Goal: Information Seeking & Learning: Compare options

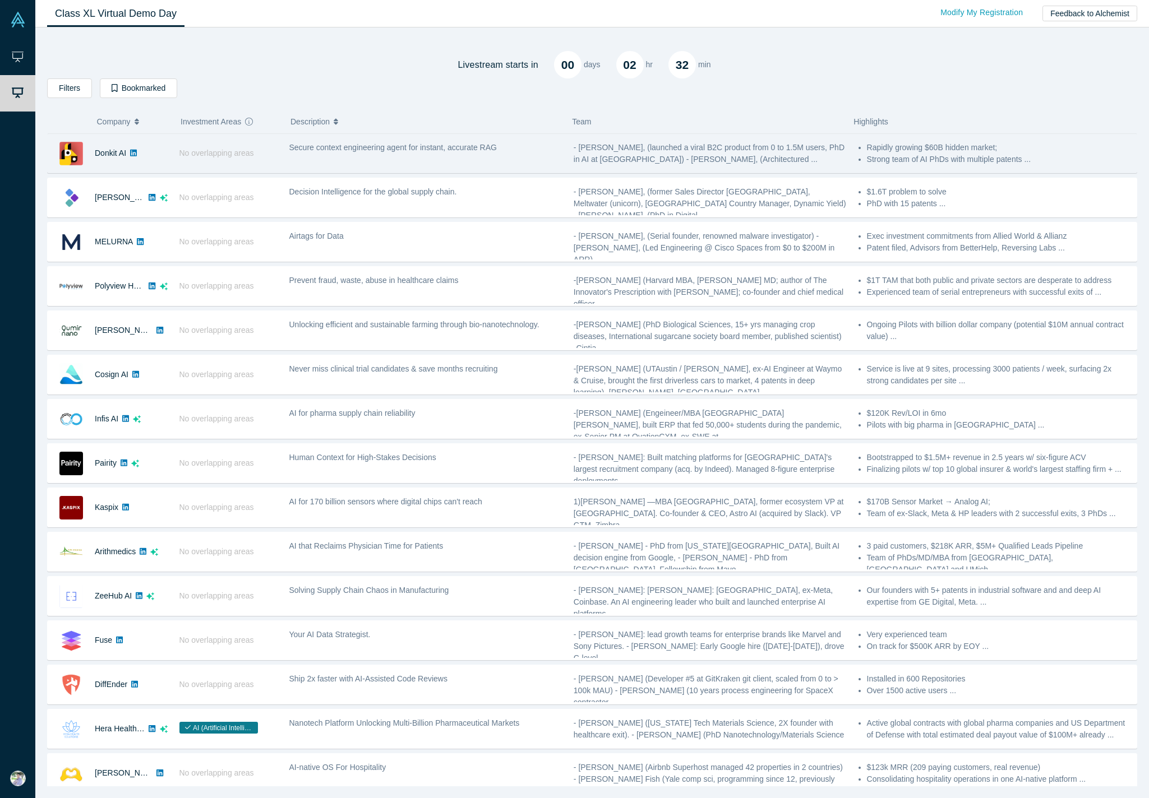
click at [343, 154] on div "Secure context engineering agent for instant, accurate RAG" at bounding box center [425, 153] width 284 height 35
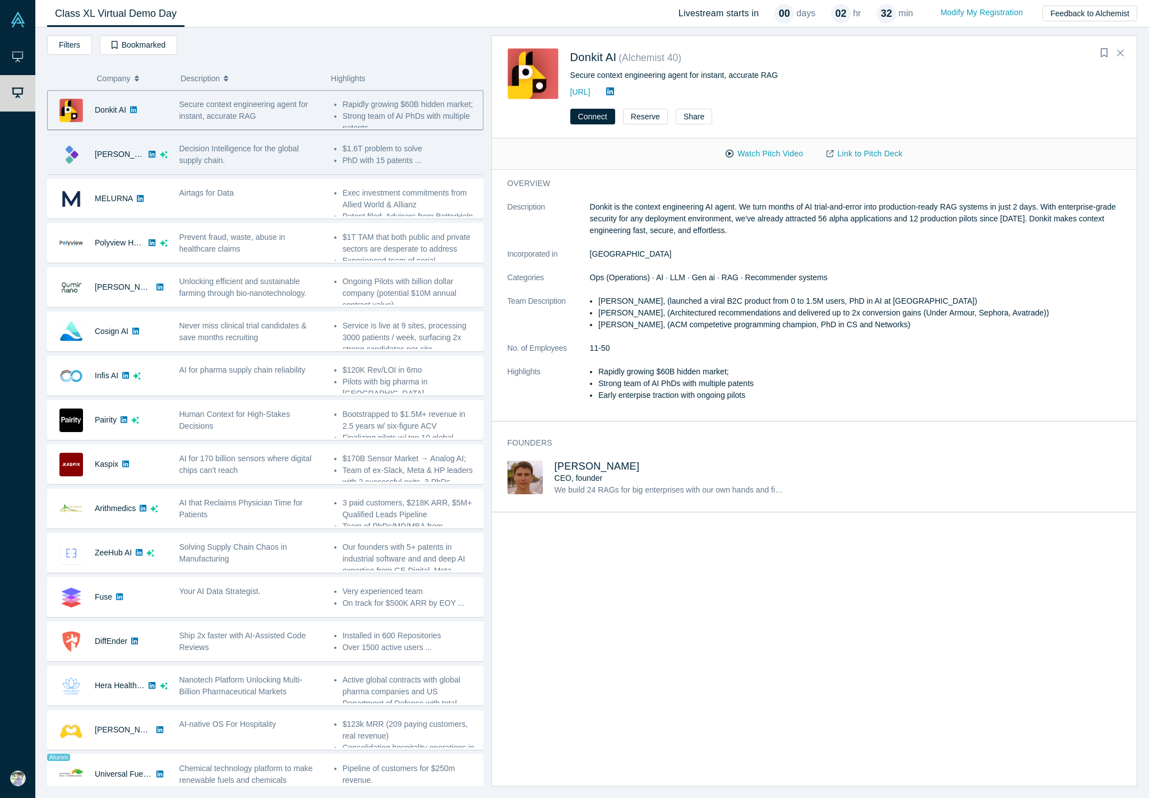
click at [267, 153] on div "Decision Intelligence for the global supply chain." at bounding box center [250, 155] width 143 height 24
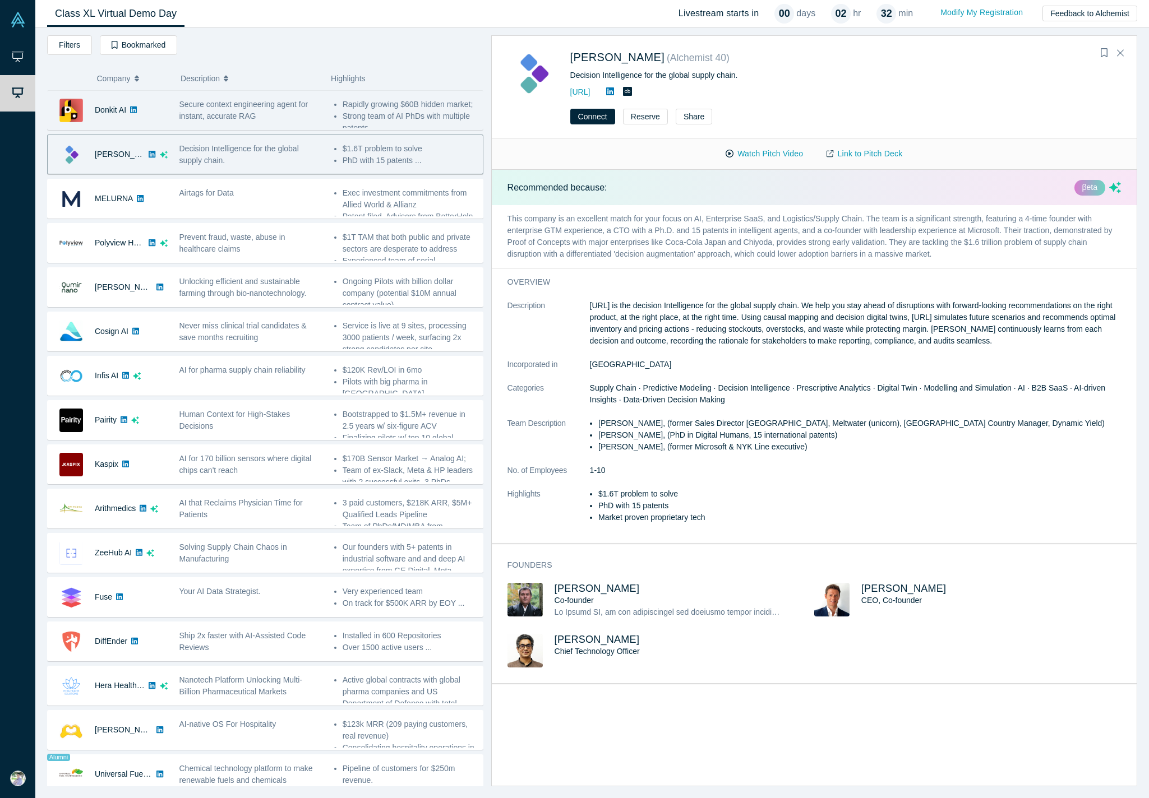
click at [262, 105] on span "Secure context engineering agent for instant, accurate RAG" at bounding box center [243, 110] width 129 height 21
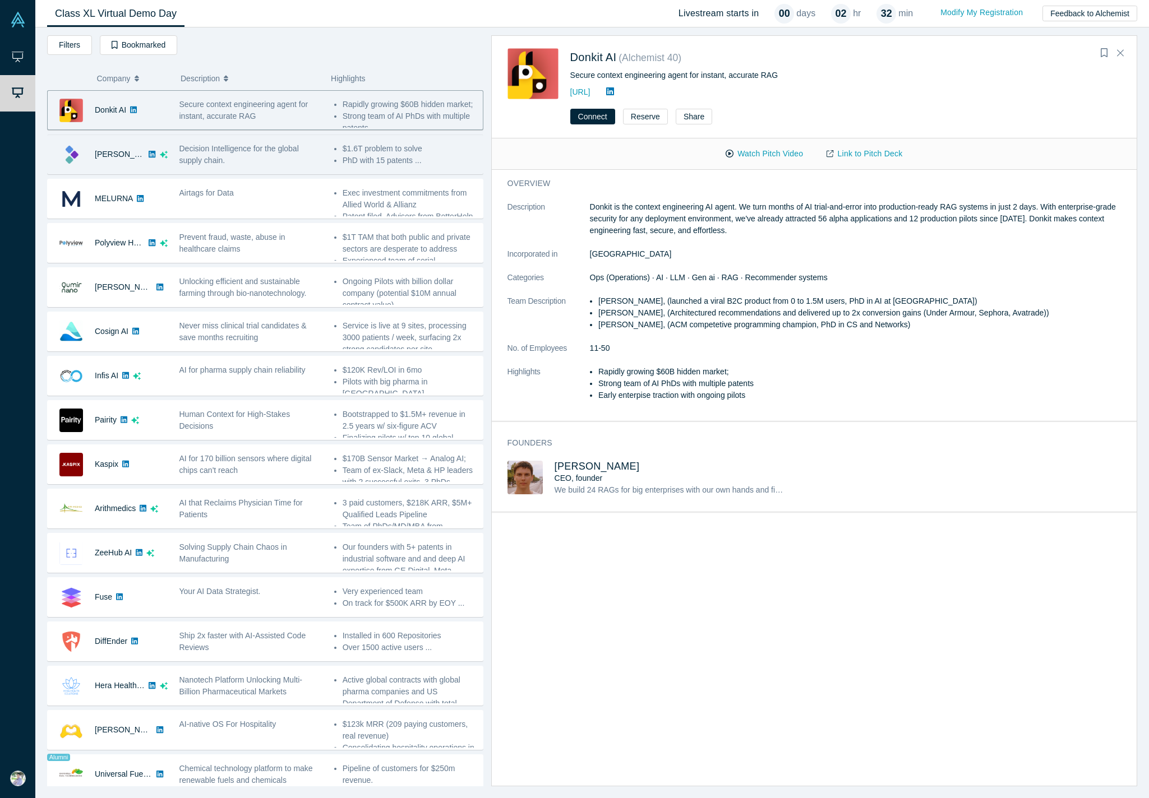
click at [272, 158] on div "Decision Intelligence for the global supply chain." at bounding box center [250, 155] width 143 height 24
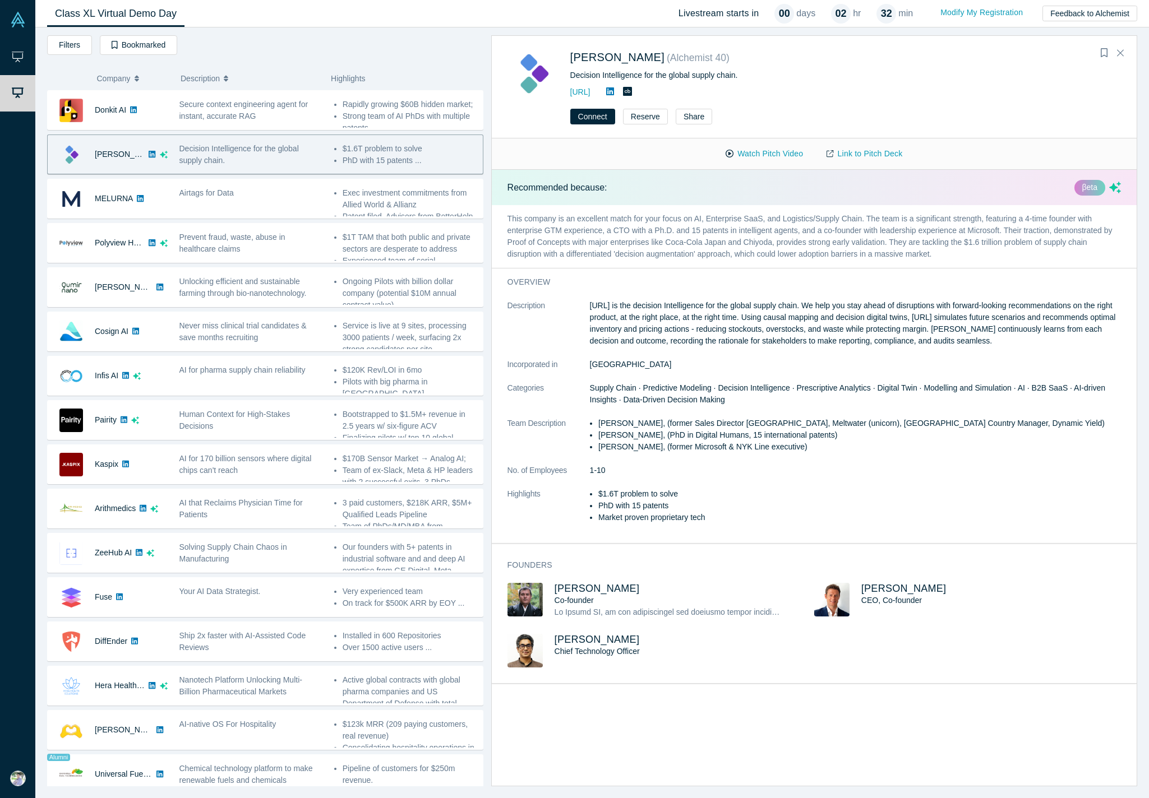
click at [840, 188] on div "Recommended because: βeta" at bounding box center [814, 187] width 645 height 35
drag, startPoint x: 257, startPoint y: 105, endPoint x: 261, endPoint y: 148, distance: 43.3
click at [257, 105] on span "Secure context engineering agent for instant, accurate RAG" at bounding box center [243, 110] width 129 height 21
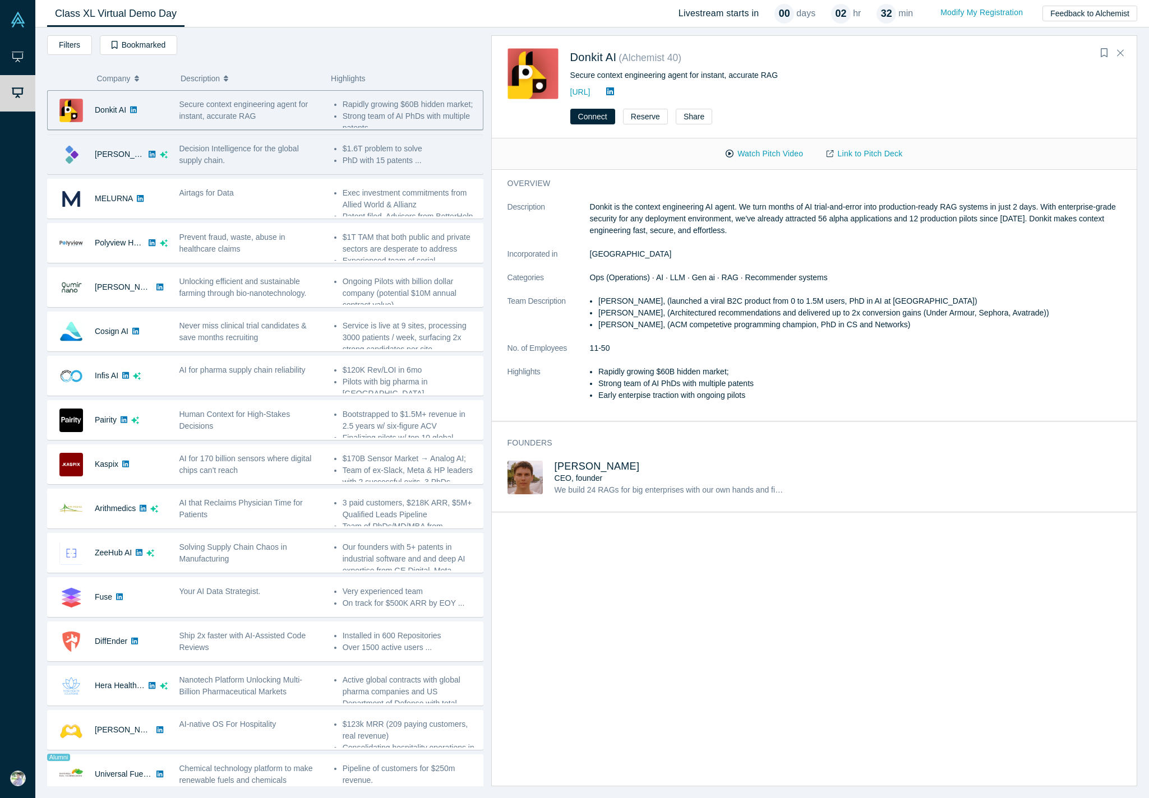
click at [261, 159] on div "Decision Intelligence for the global supply chain." at bounding box center [250, 155] width 143 height 24
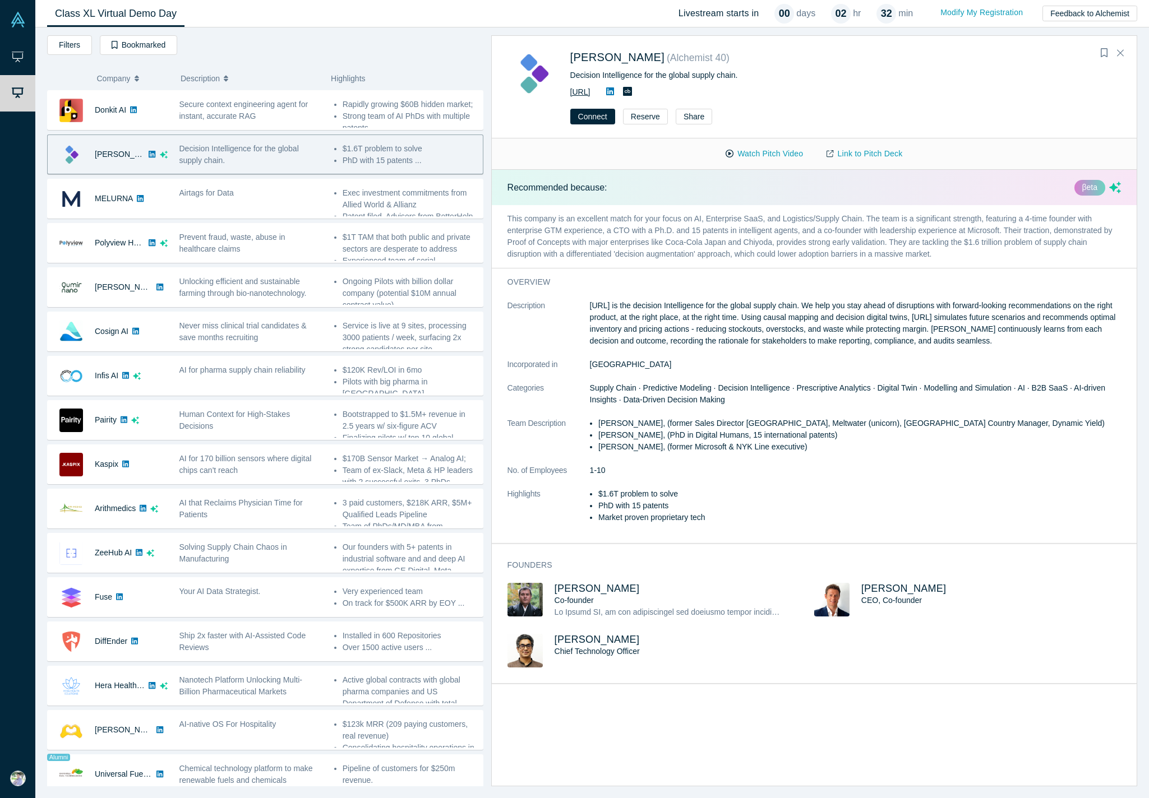
click at [590, 91] on link "[URL]" at bounding box center [580, 91] width 20 height 9
click at [754, 155] on button "Watch Pitch Video" at bounding box center [764, 154] width 101 height 20
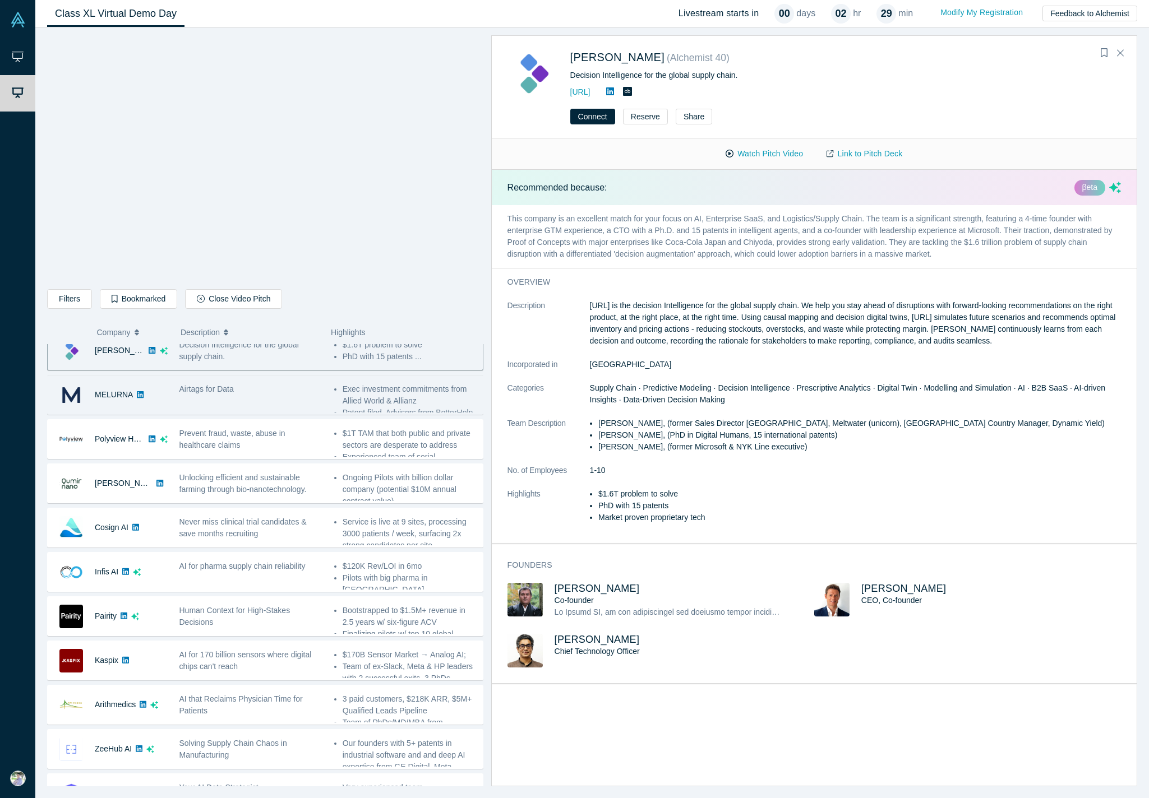
scroll to position [52, 0]
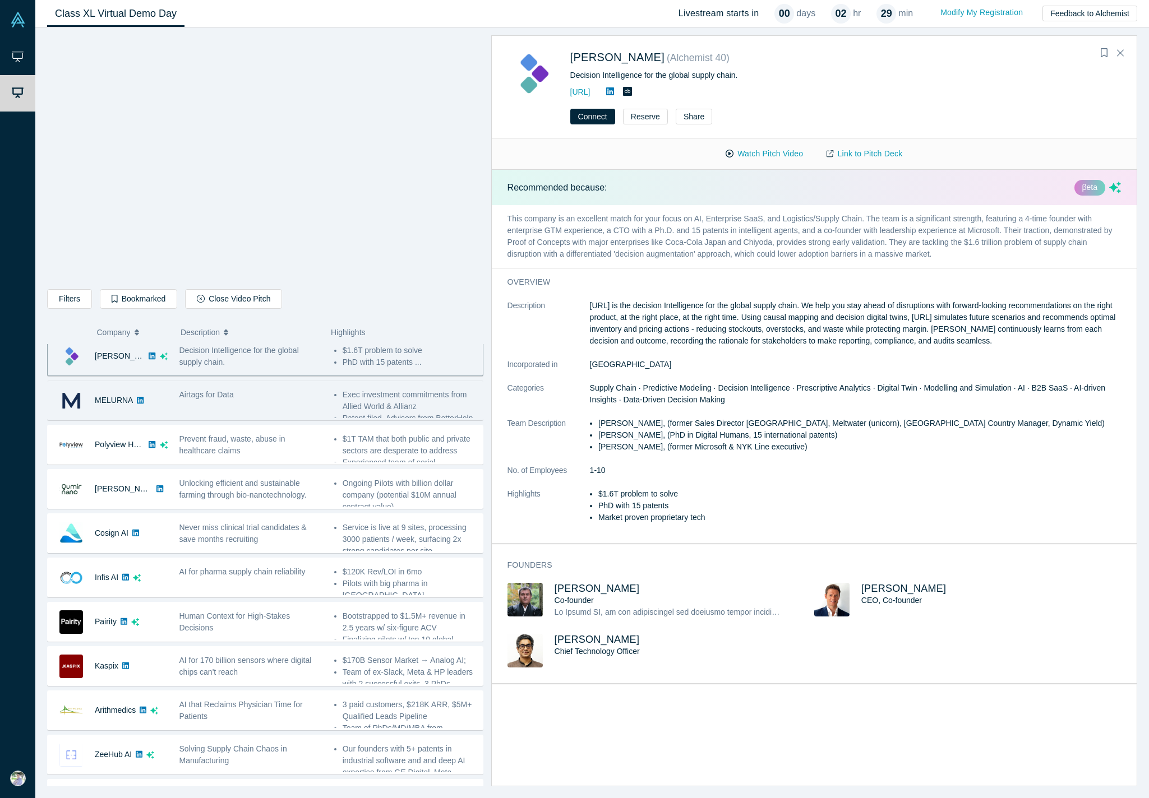
click at [246, 397] on div "Airtags for Data" at bounding box center [250, 395] width 143 height 12
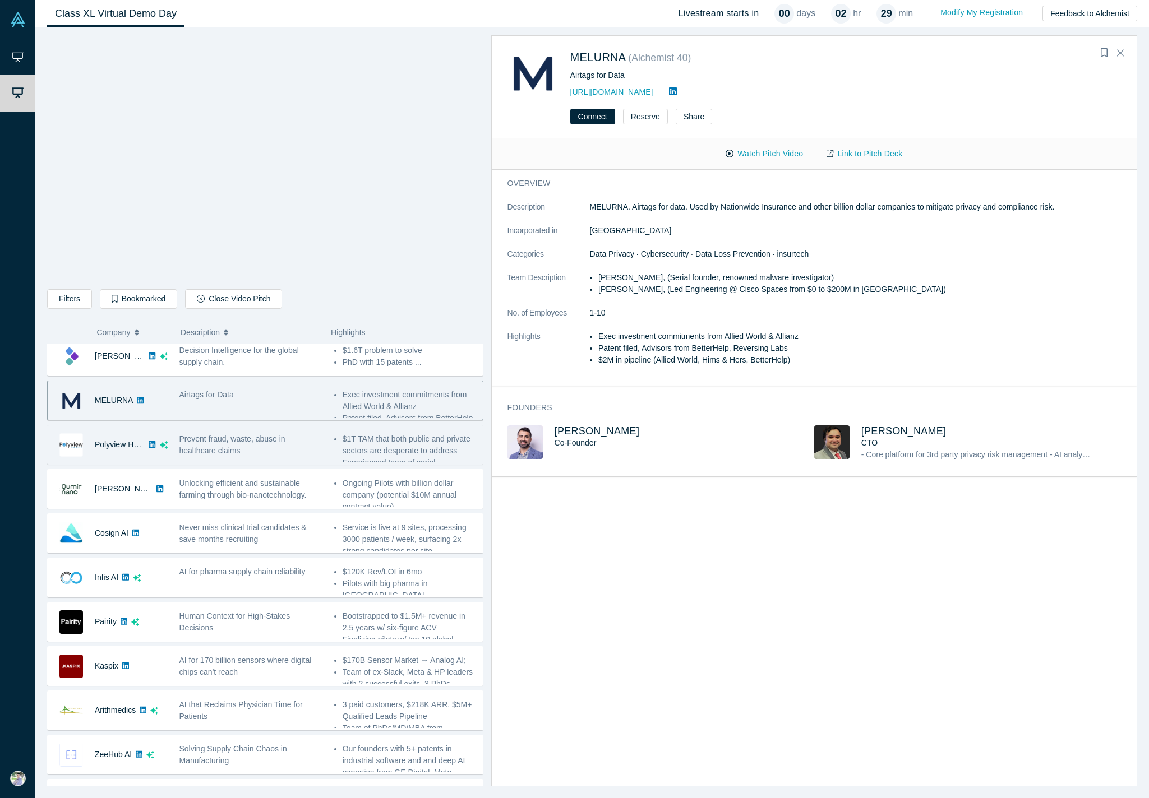
click at [238, 450] on span "Prevent fraud, waste, abuse in healthcare claims" at bounding box center [232, 444] width 106 height 21
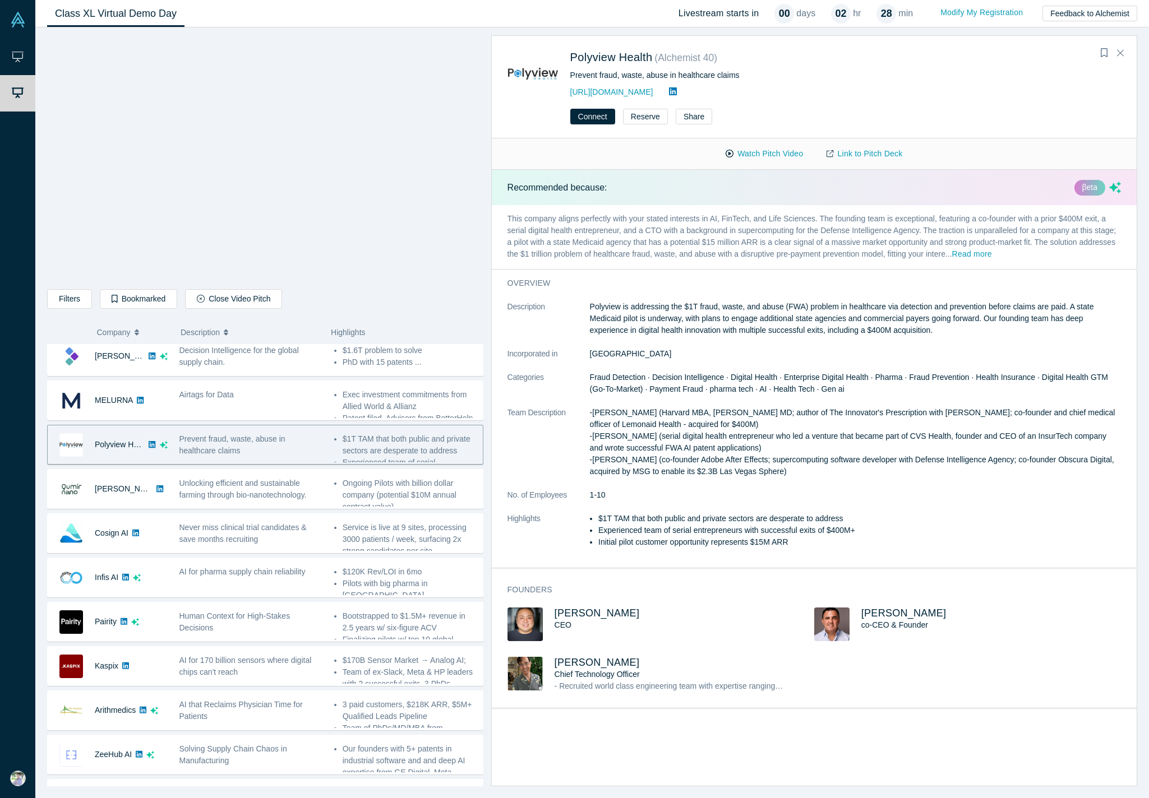
click at [840, 193] on div "βeta" at bounding box center [1089, 188] width 31 height 16
click at [840, 195] on div "Recommended because: βeta" at bounding box center [814, 187] width 645 height 35
click at [557, 187] on p "Recommended because:" at bounding box center [557, 187] width 100 height 13
click at [621, 182] on div "Recommended because: βeta" at bounding box center [814, 187] width 645 height 35
click at [626, 182] on div "Recommended because: βeta" at bounding box center [814, 187] width 645 height 35
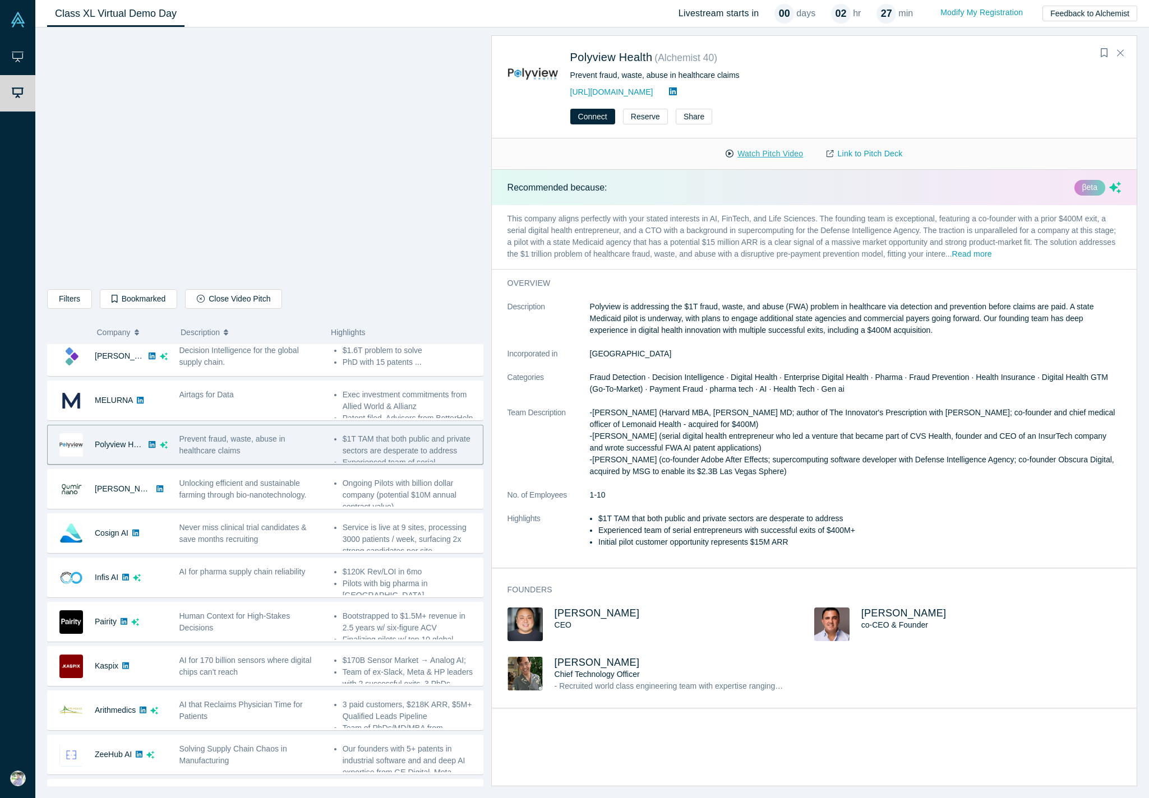
click at [768, 154] on button "Watch Pitch Video" at bounding box center [764, 154] width 101 height 20
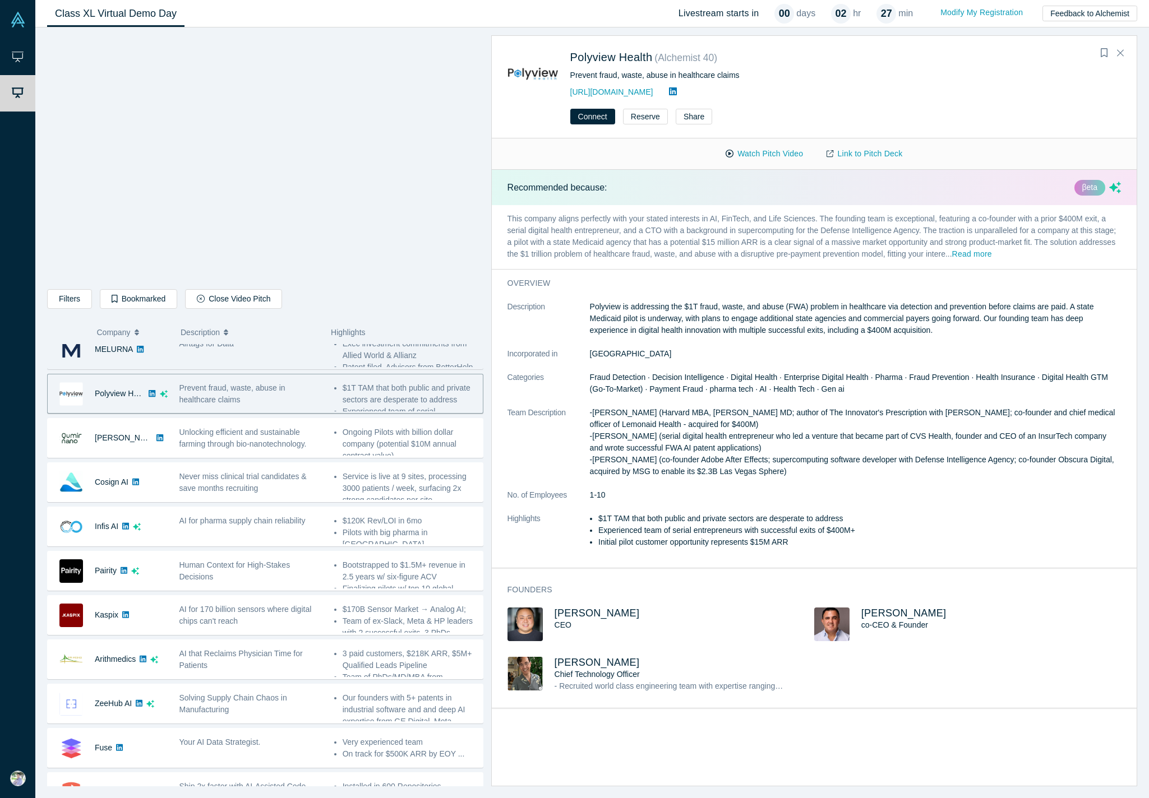
scroll to position [107, 0]
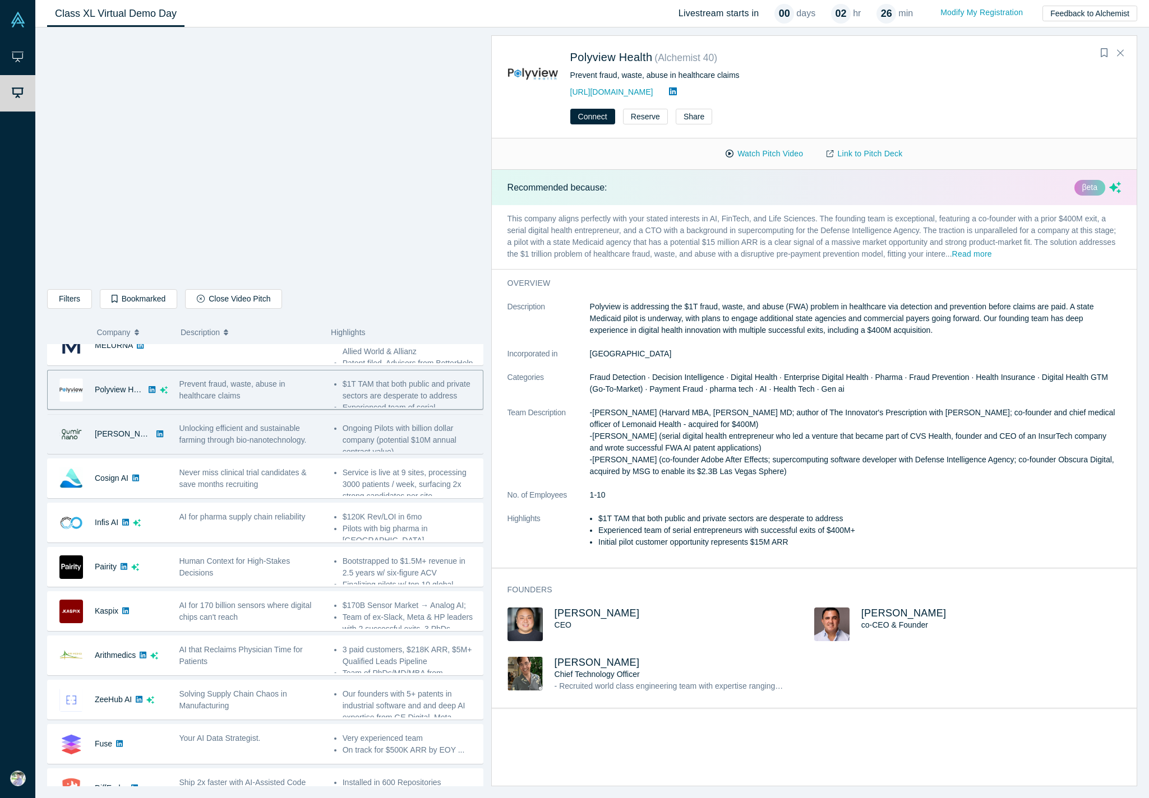
click at [175, 436] on div "Unlocking efficient and sustainable farming through bio-nanotechnology." at bounding box center [250, 433] width 155 height 35
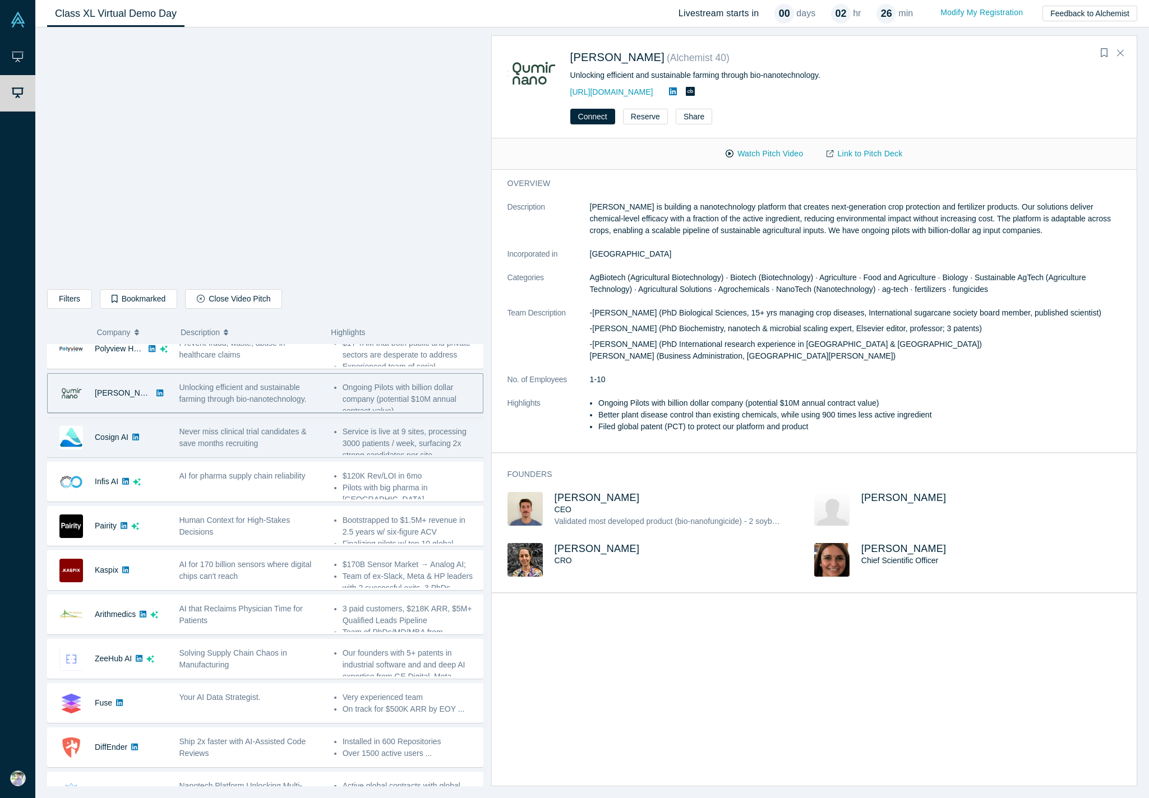
scroll to position [149, 0]
click at [201, 429] on span "Never miss clinical trial candidates & save months recruiting" at bounding box center [242, 436] width 127 height 21
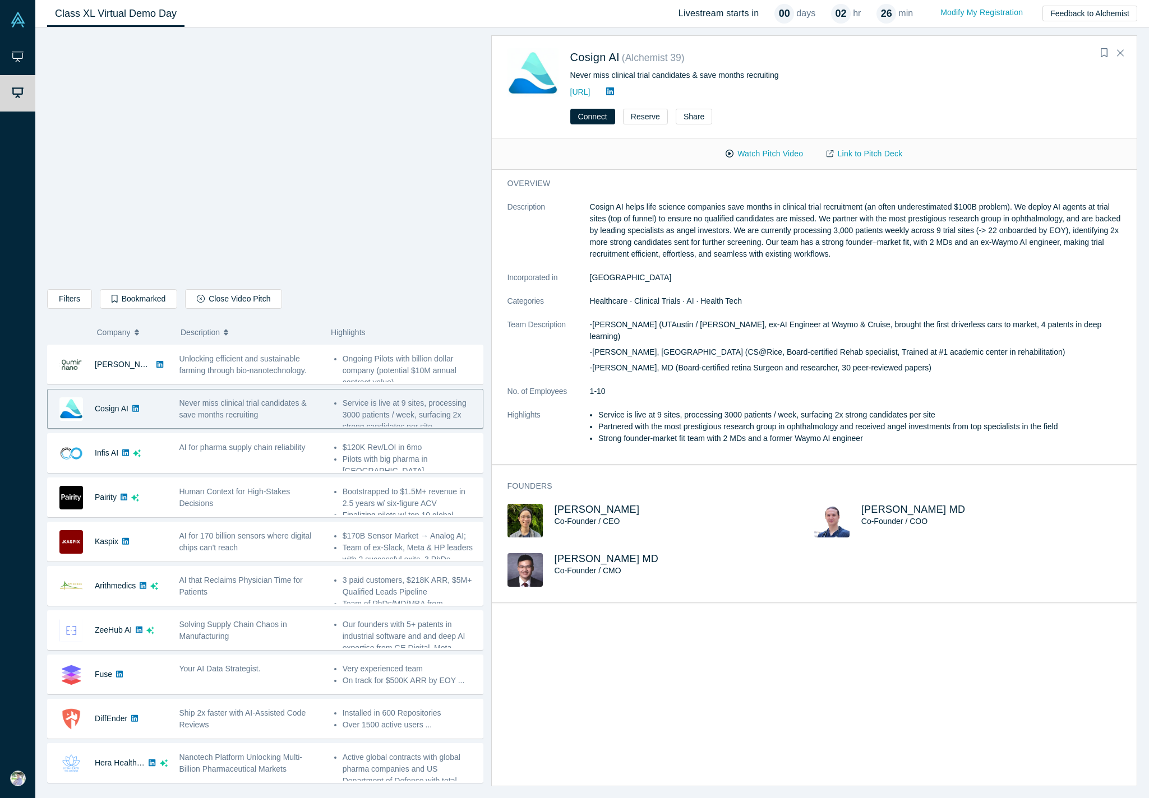
scroll to position [179, 0]
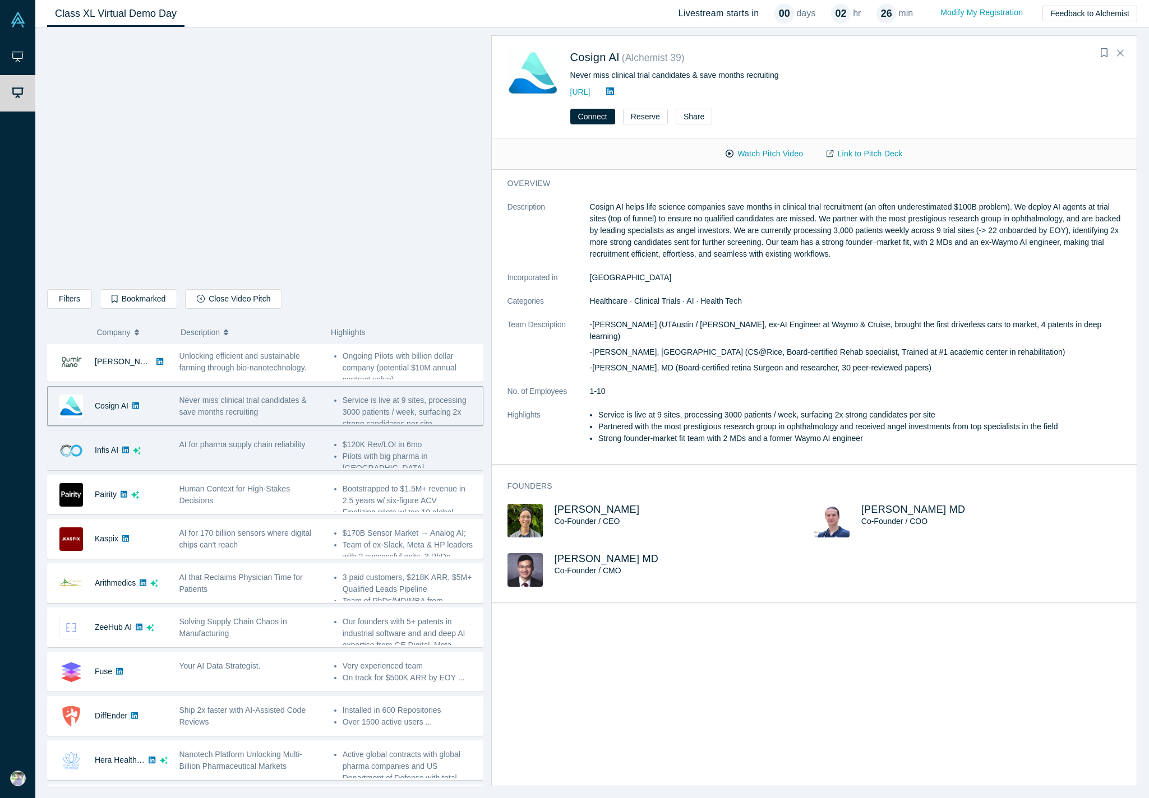
click at [191, 457] on div "AI for pharma supply chain reliability" at bounding box center [250, 450] width 155 height 35
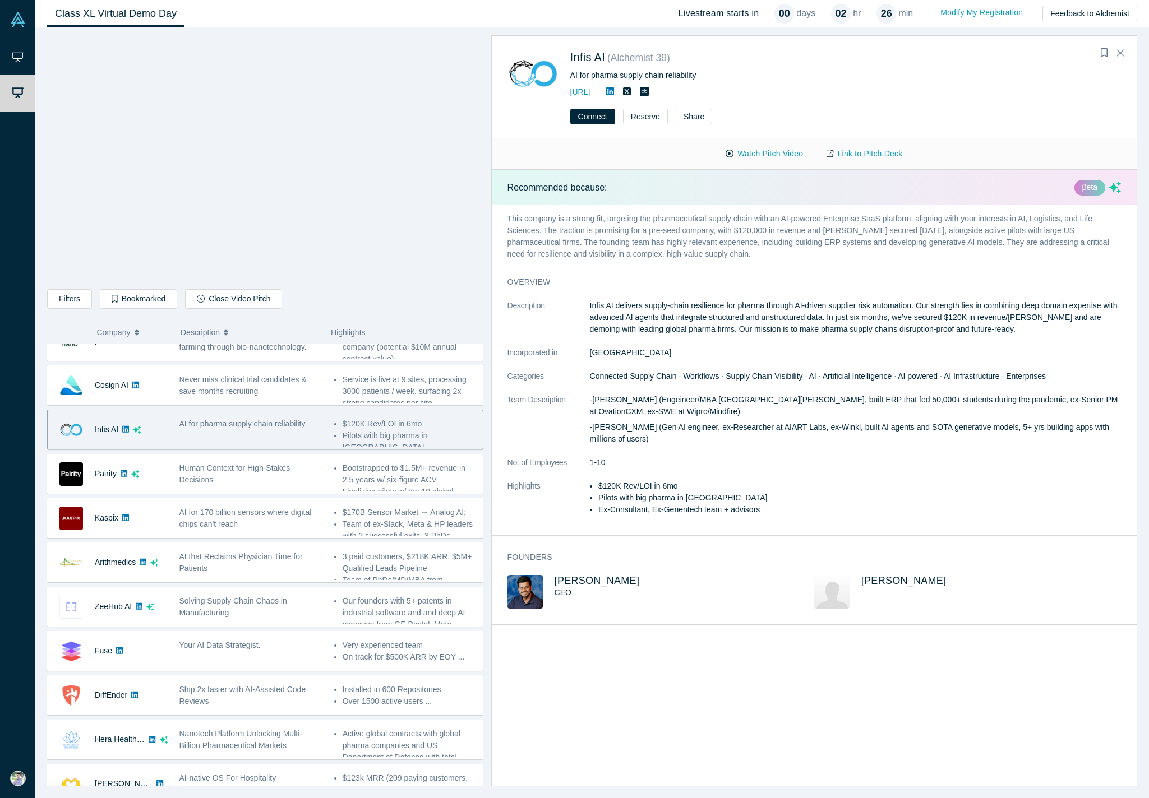
scroll to position [202, 0]
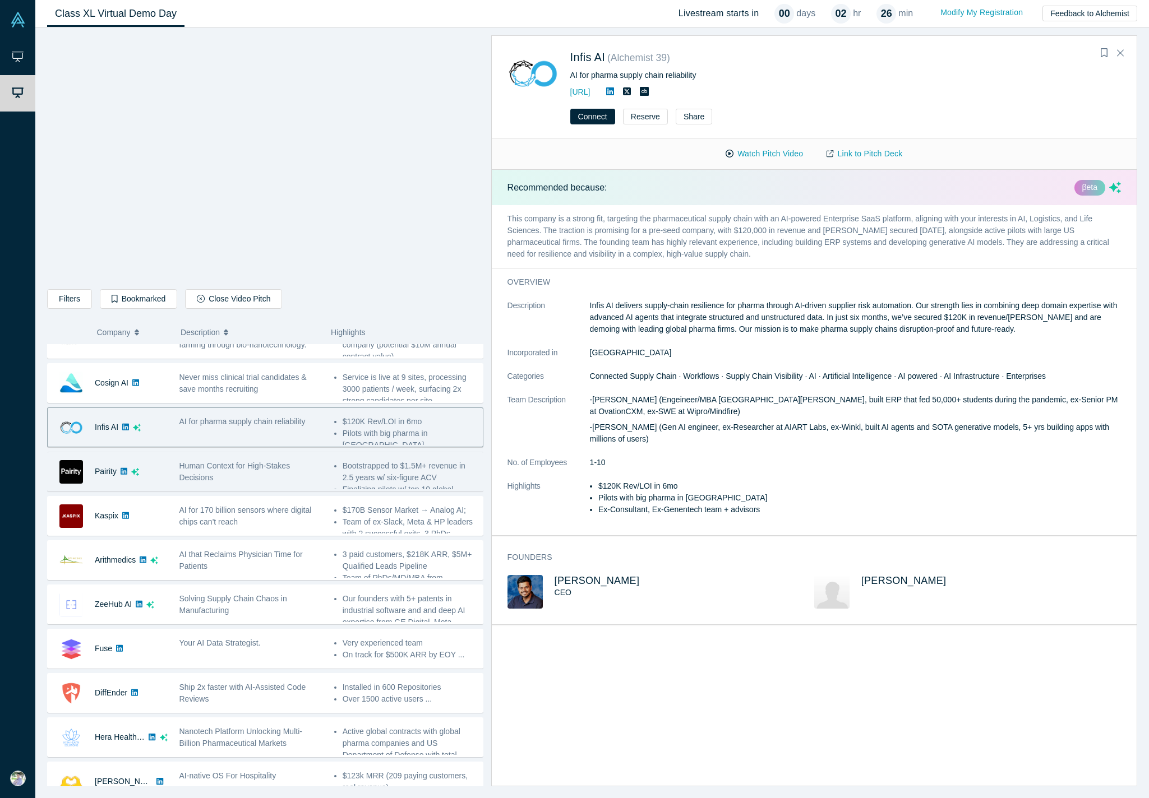
click at [195, 462] on span "Human Context for High-Stakes Decisions" at bounding box center [234, 471] width 111 height 21
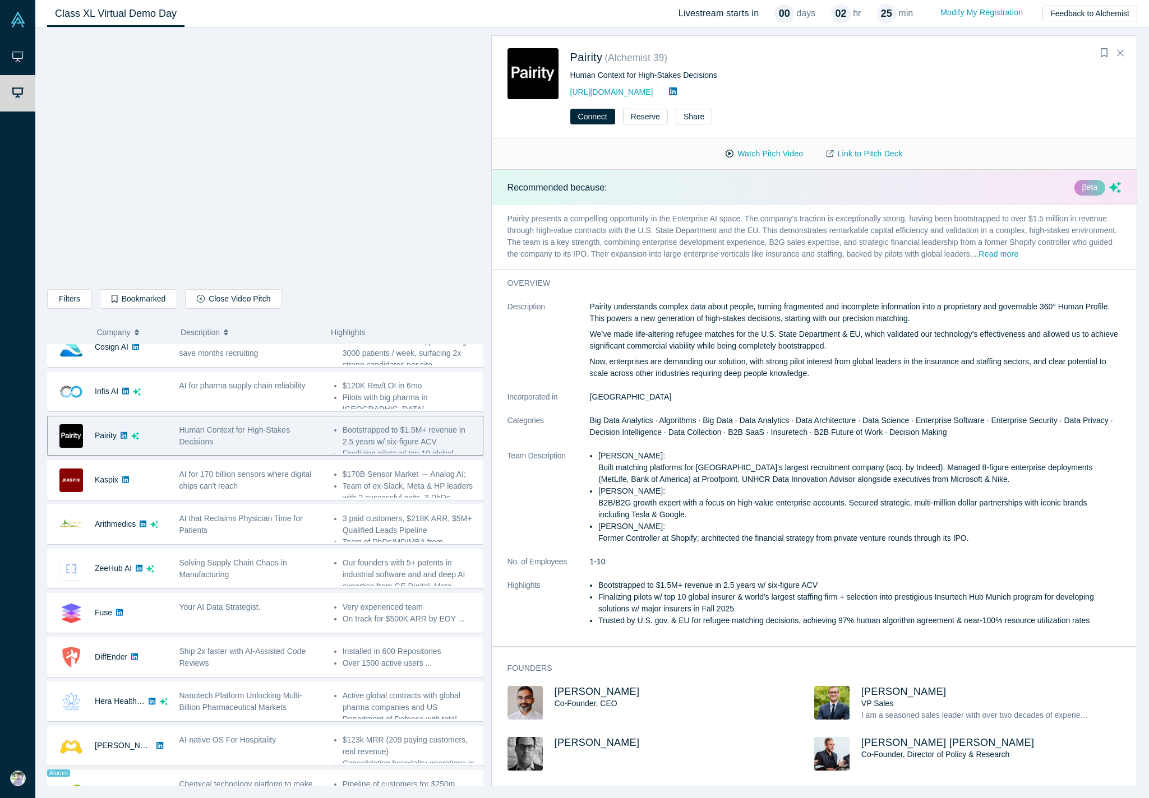
scroll to position [243, 0]
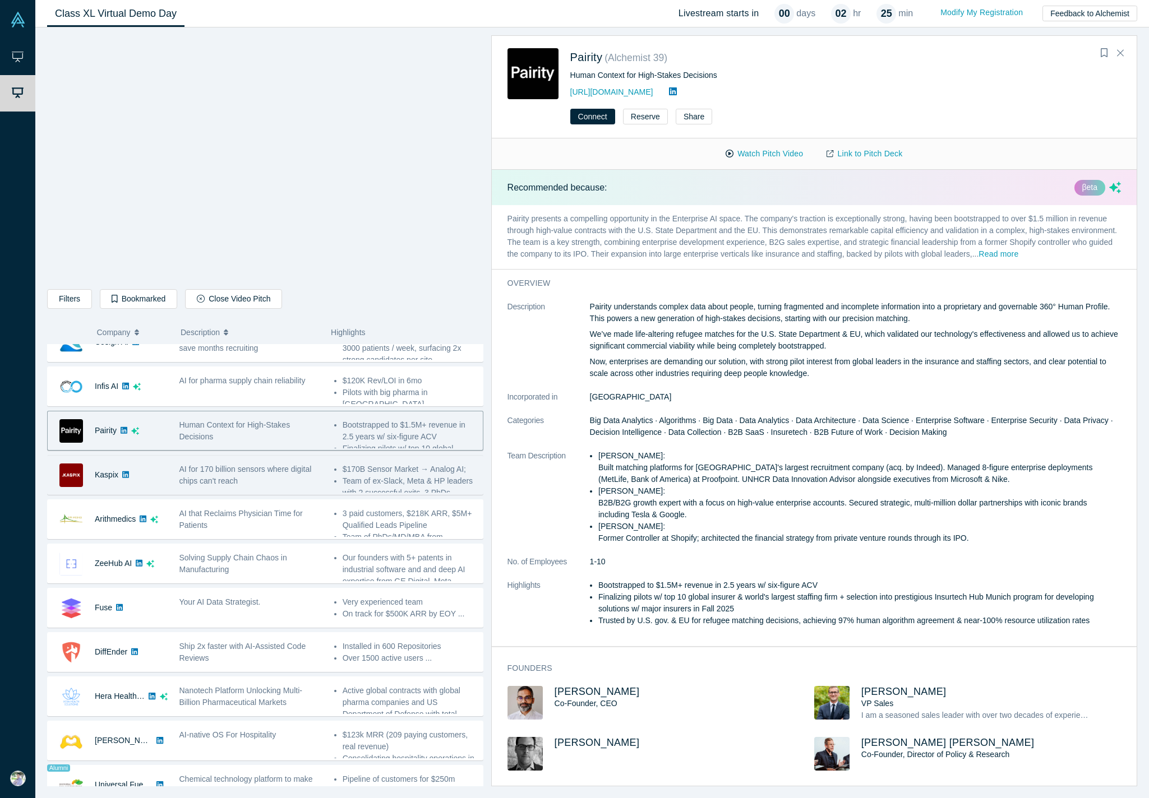
click at [223, 475] on span "AI for 170 billion sensors where digital chips can't reach" at bounding box center [245, 475] width 132 height 21
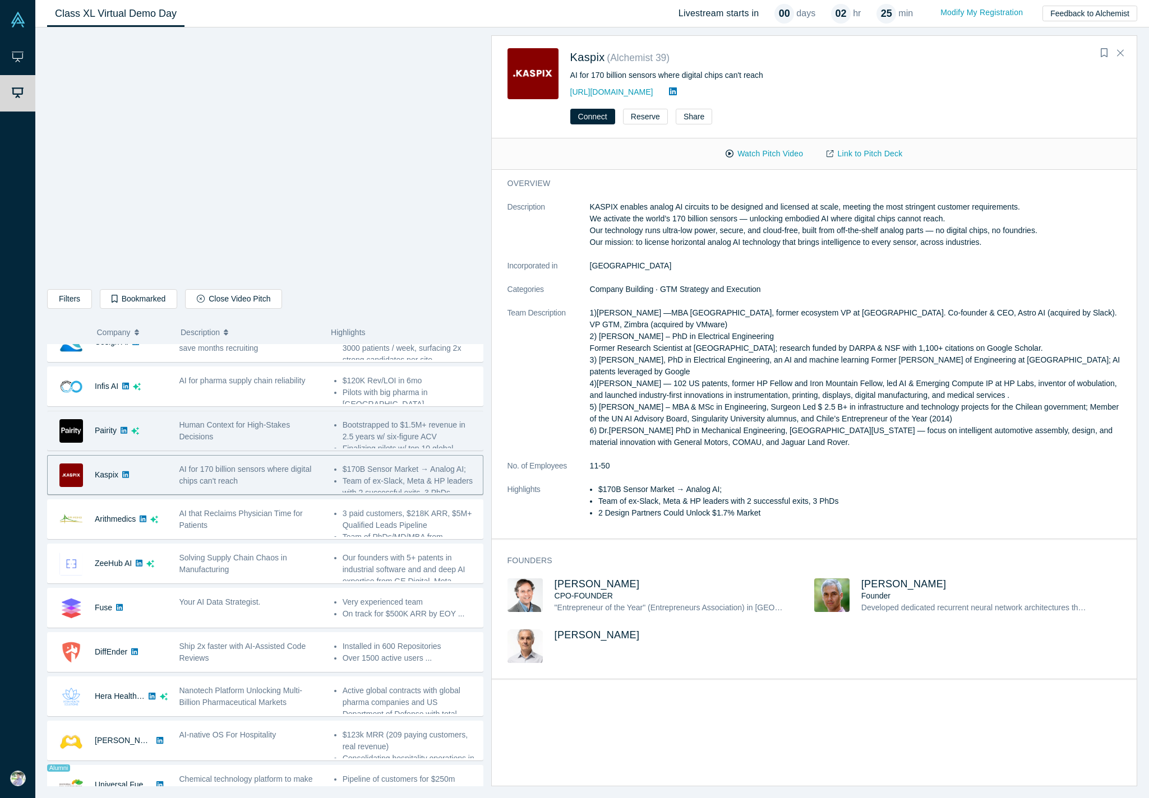
click at [253, 434] on div "Human Context for High-Stakes Decisions" at bounding box center [250, 431] width 143 height 24
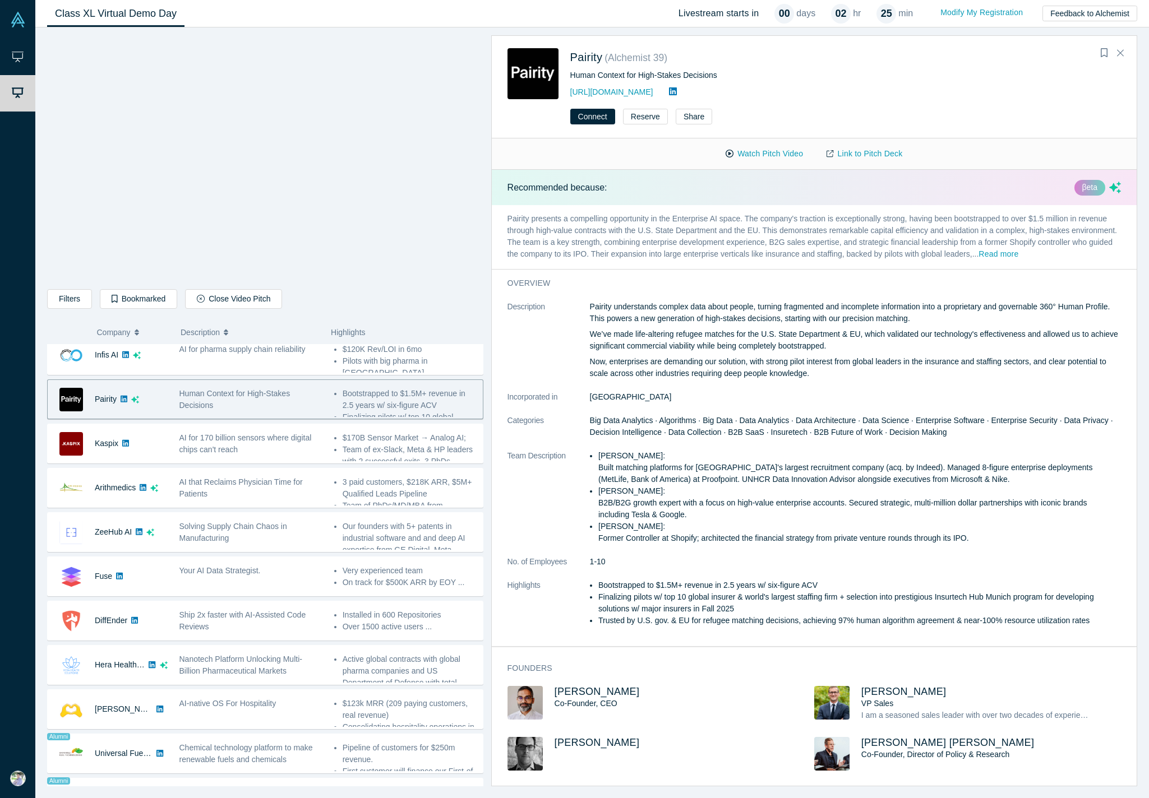
scroll to position [280, 0]
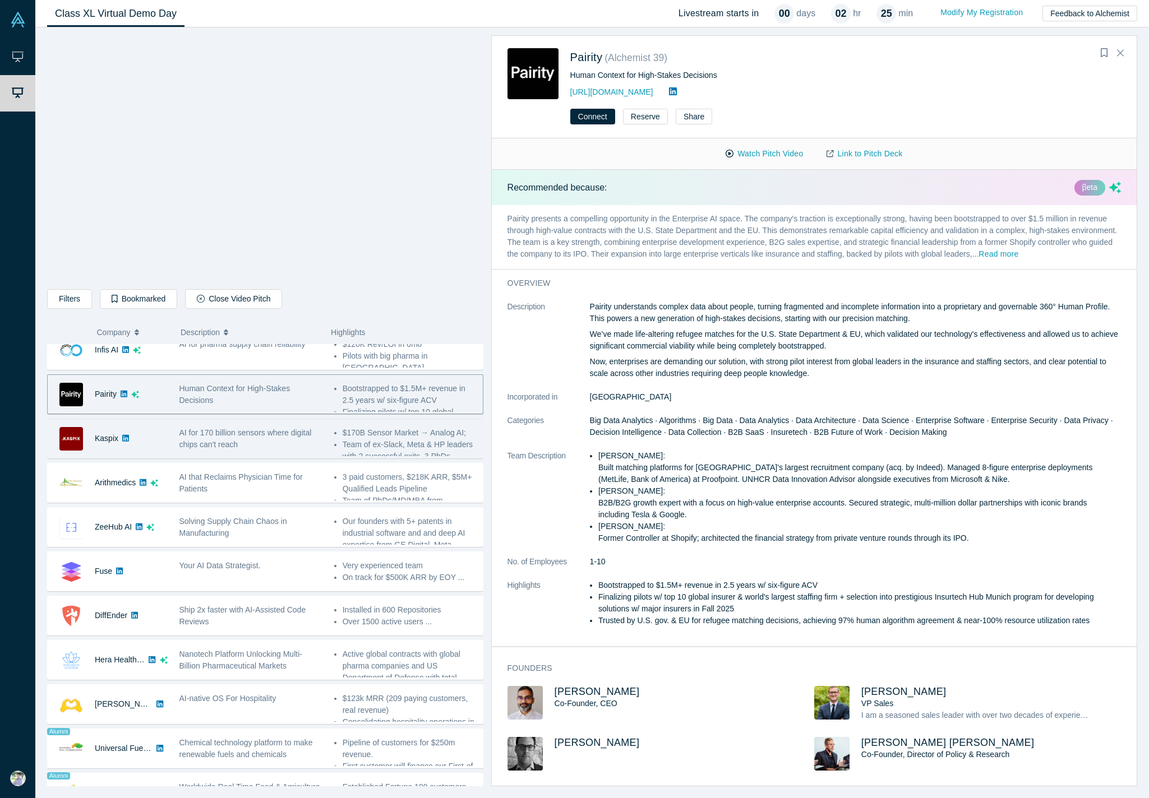
click at [252, 435] on span "AI for 170 billion sensors where digital chips can't reach" at bounding box center [245, 438] width 132 height 21
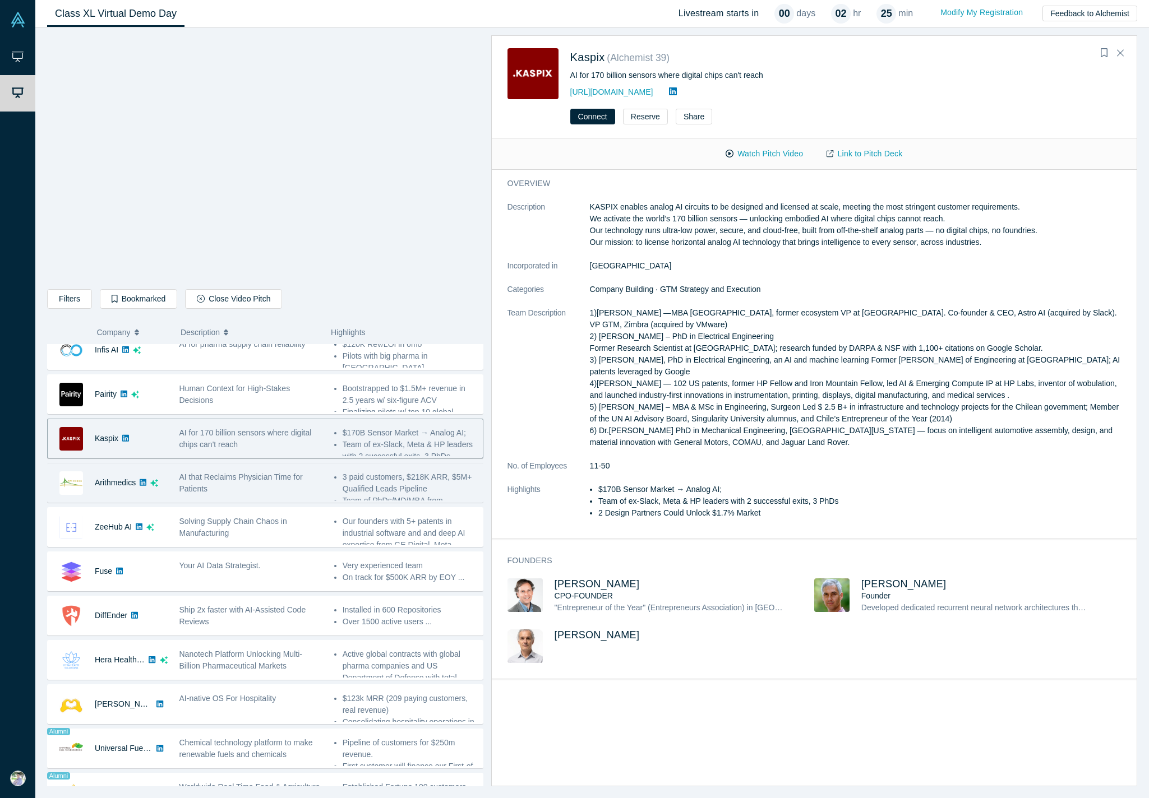
click at [235, 473] on span "AI that Reclaims Physician Time for Patients" at bounding box center [240, 483] width 123 height 21
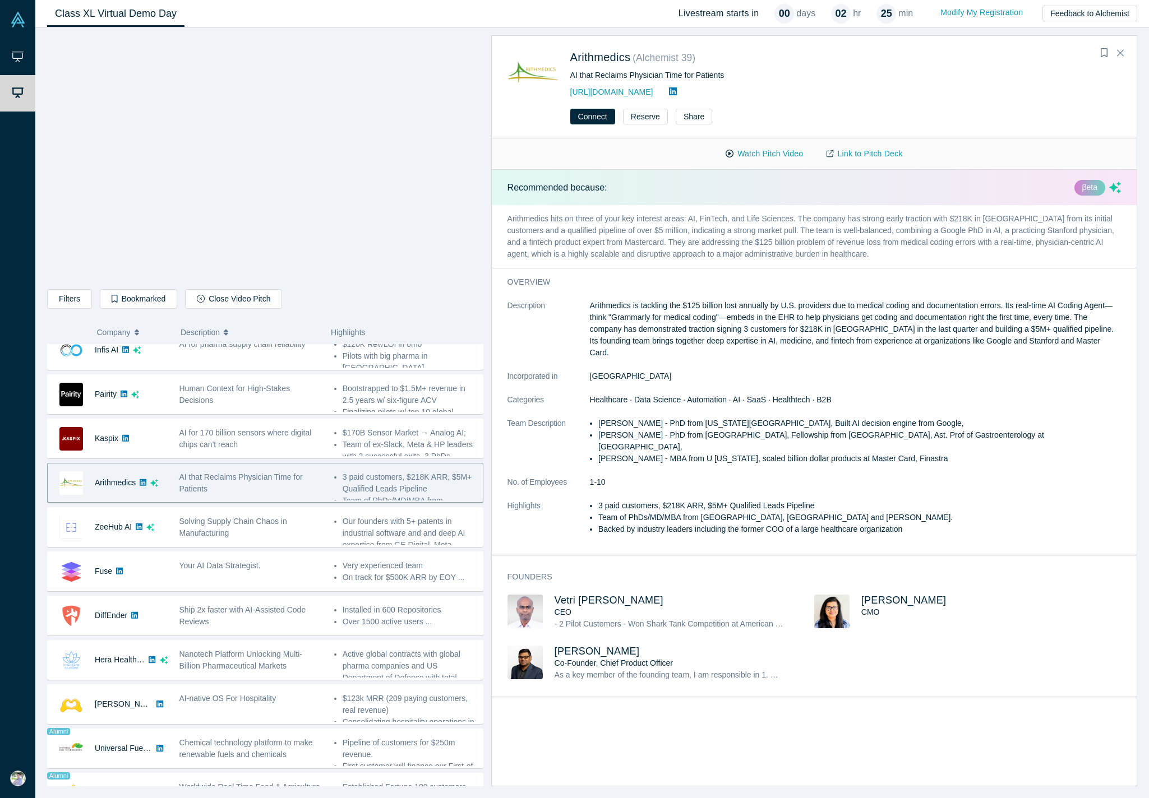
scroll to position [318, 0]
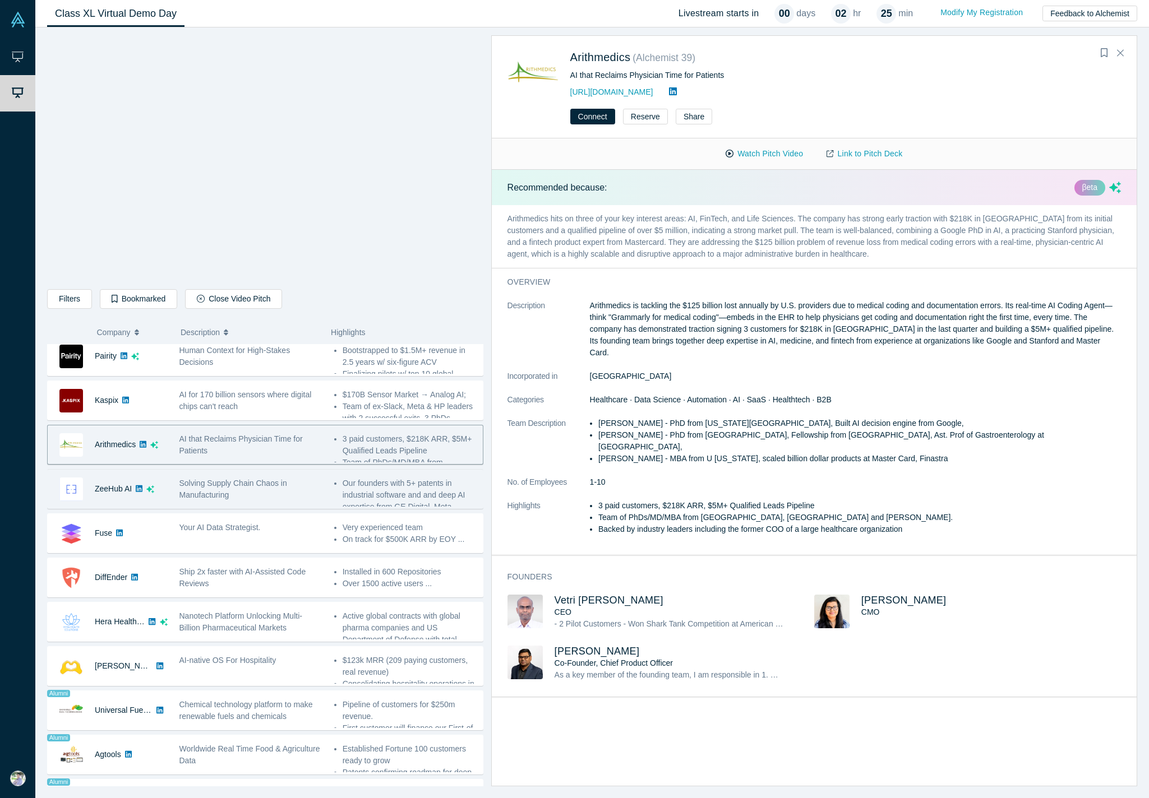
click at [234, 475] on div "Solving Supply Chain Chaos in Manufacturing" at bounding box center [250, 490] width 143 height 24
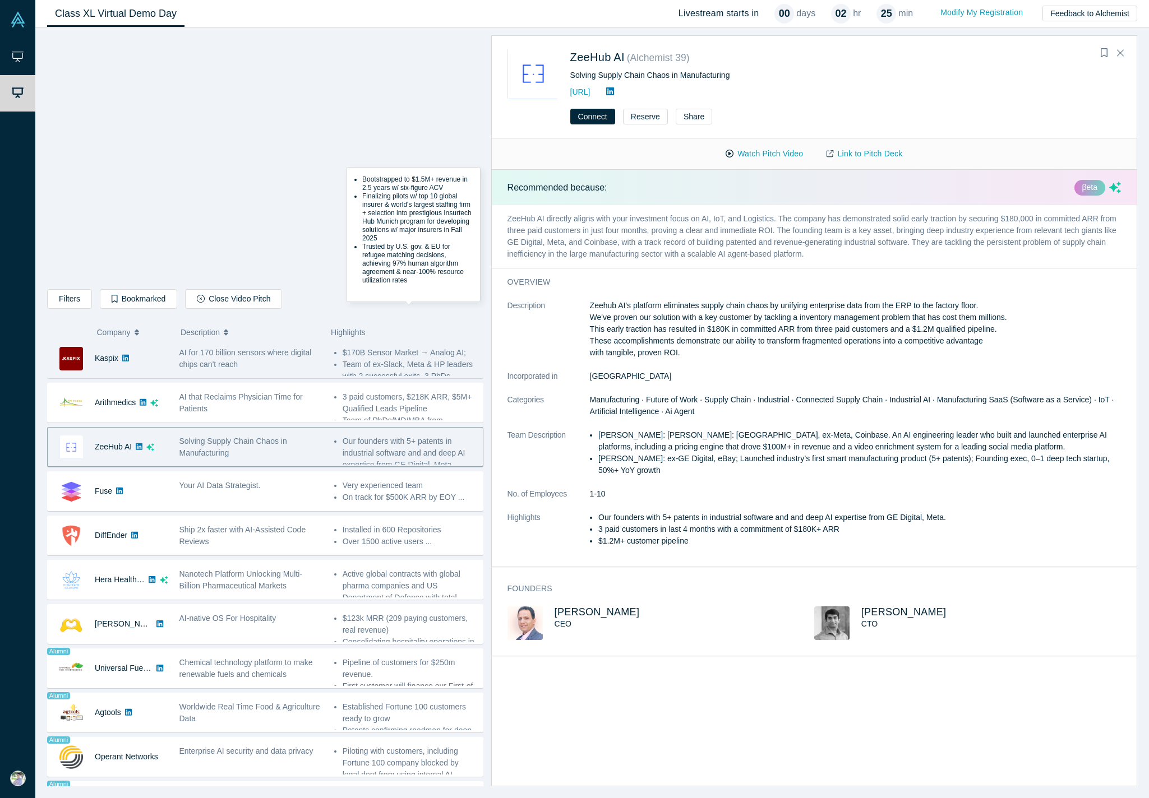
scroll to position [362, 0]
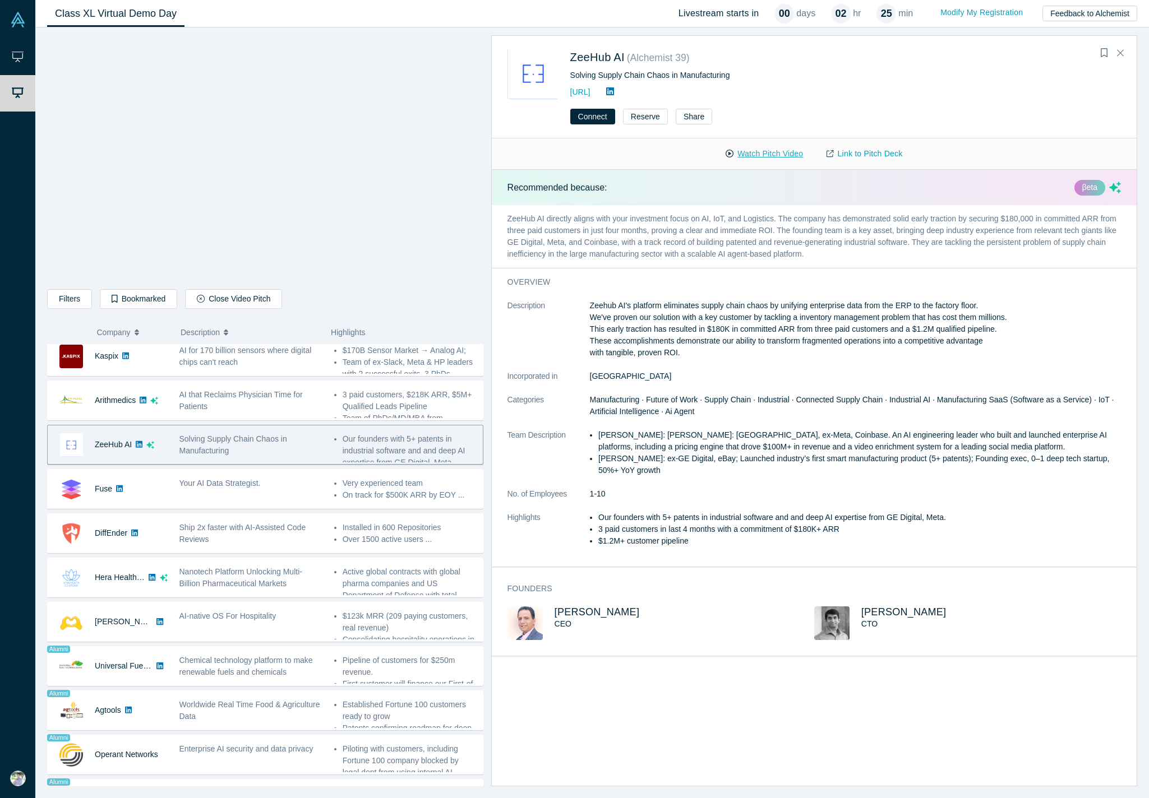
click at [753, 153] on button "Watch Pitch Video" at bounding box center [764, 154] width 101 height 20
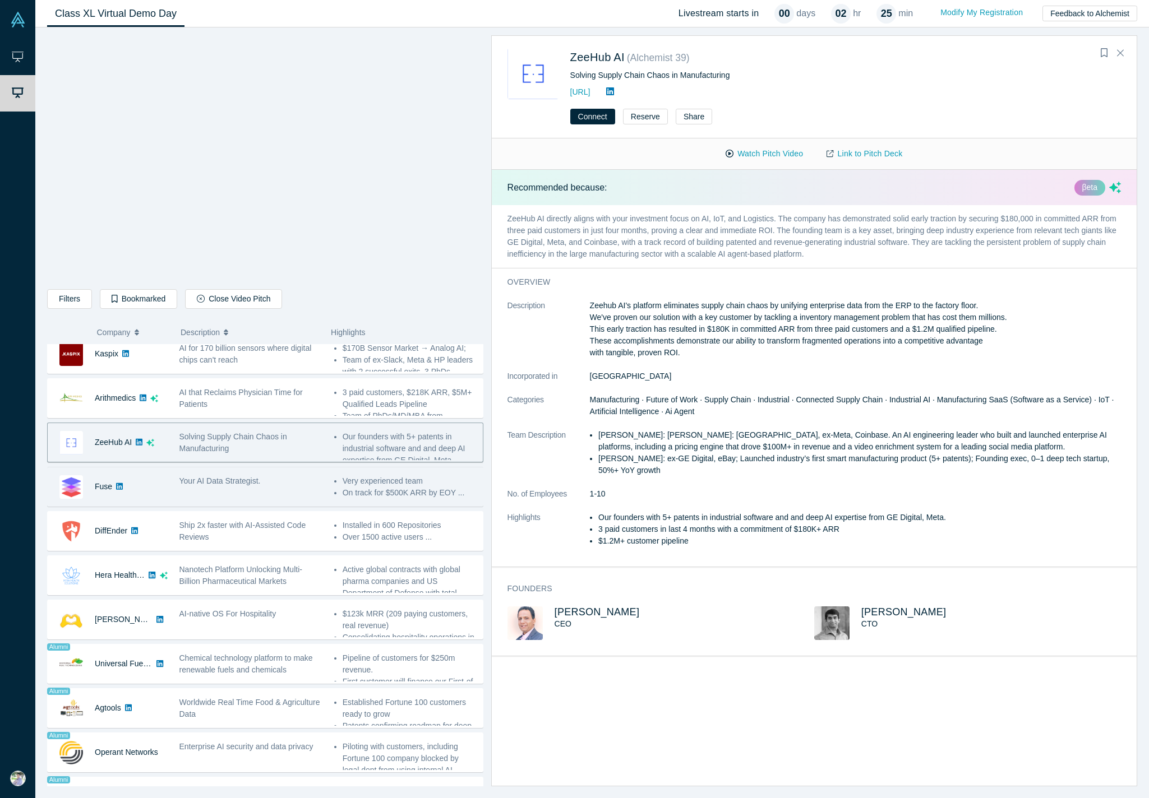
click at [165, 475] on div "Fuse" at bounding box center [108, 486] width 120 height 39
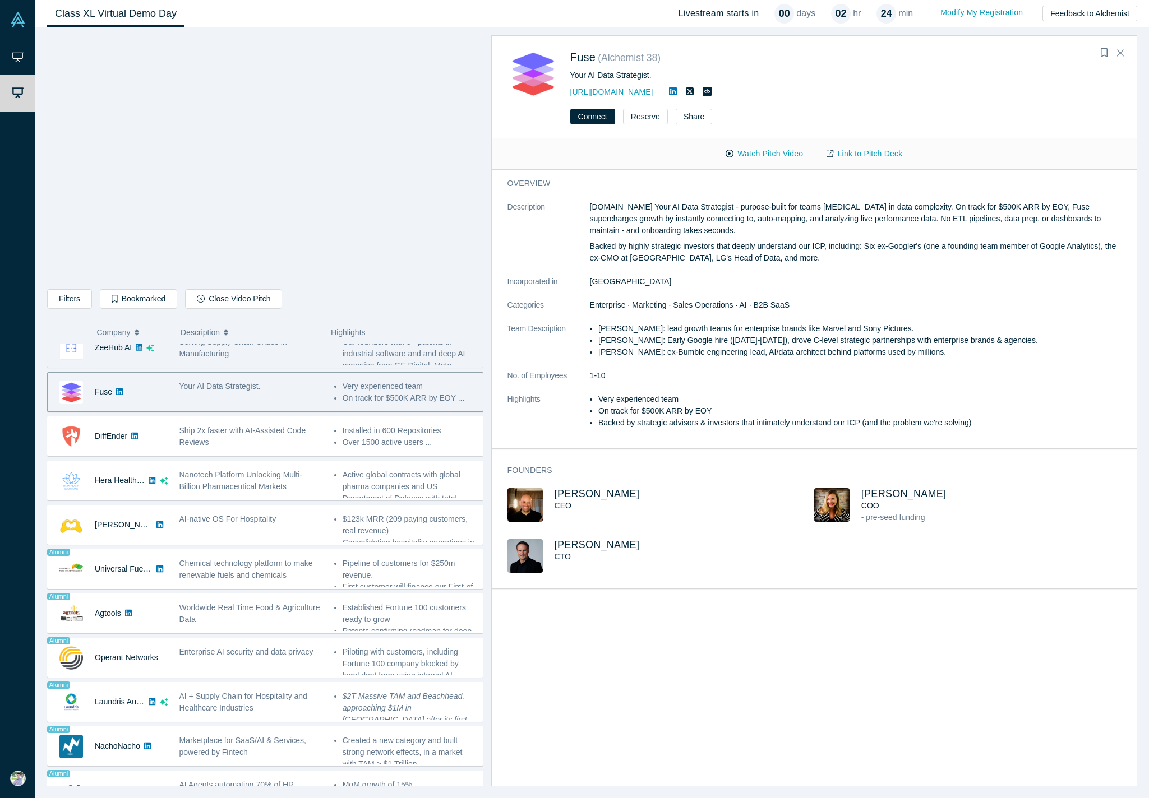
scroll to position [464, 0]
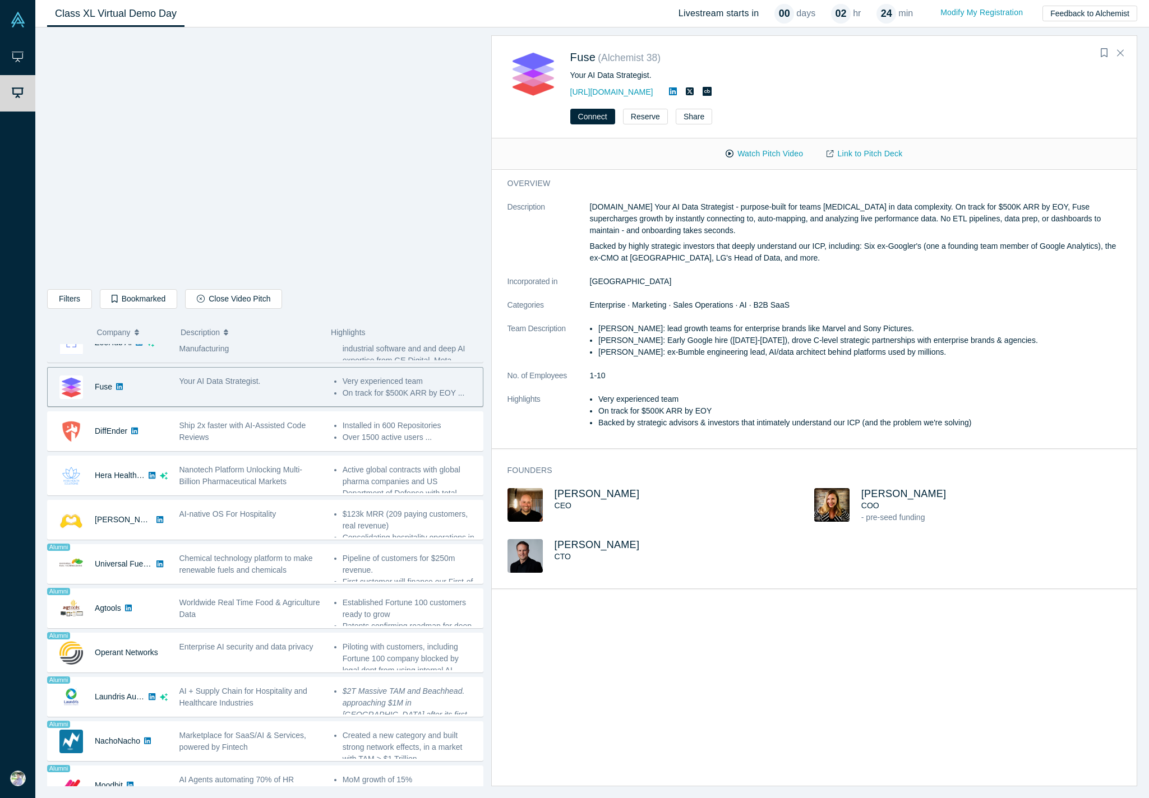
click at [255, 429] on span "Ship 2x faster with AI-Assisted Code Reviews" at bounding box center [242, 431] width 127 height 21
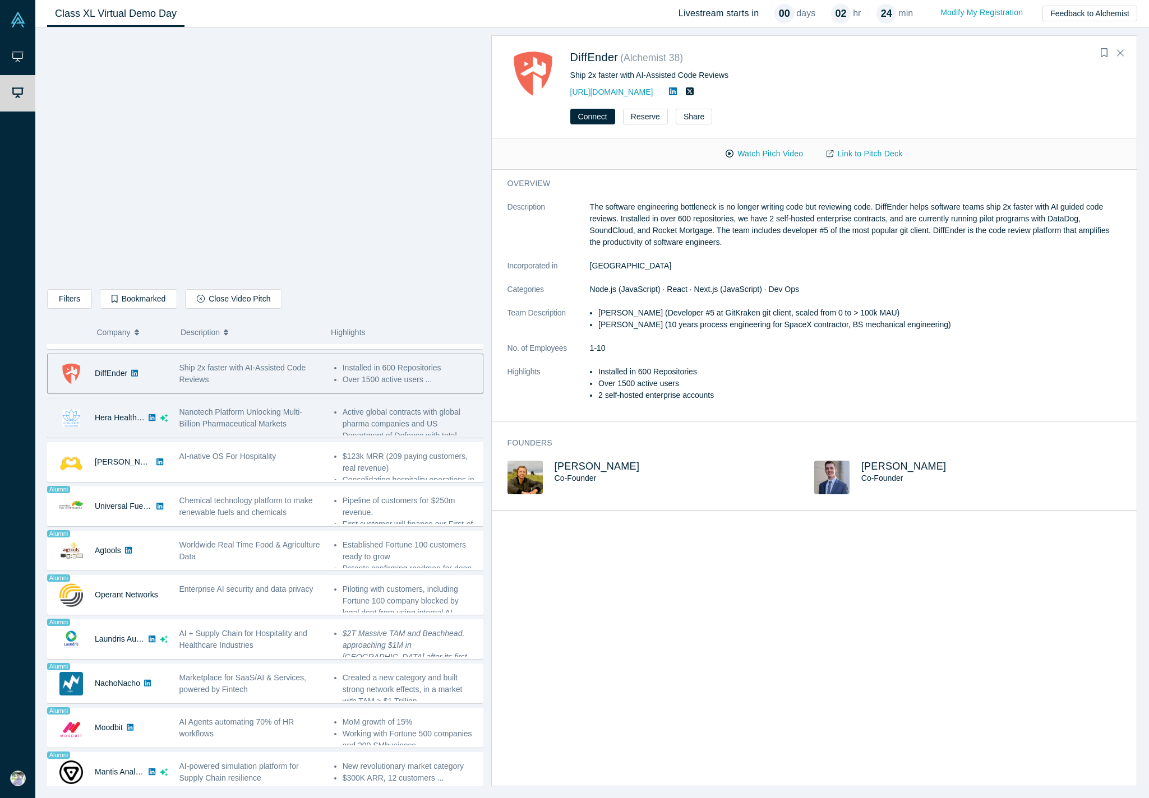
scroll to position [524, 0]
click at [308, 423] on div "Nanotech Platform Unlocking Multi-Billion Pharmaceutical Markets" at bounding box center [250, 416] width 143 height 24
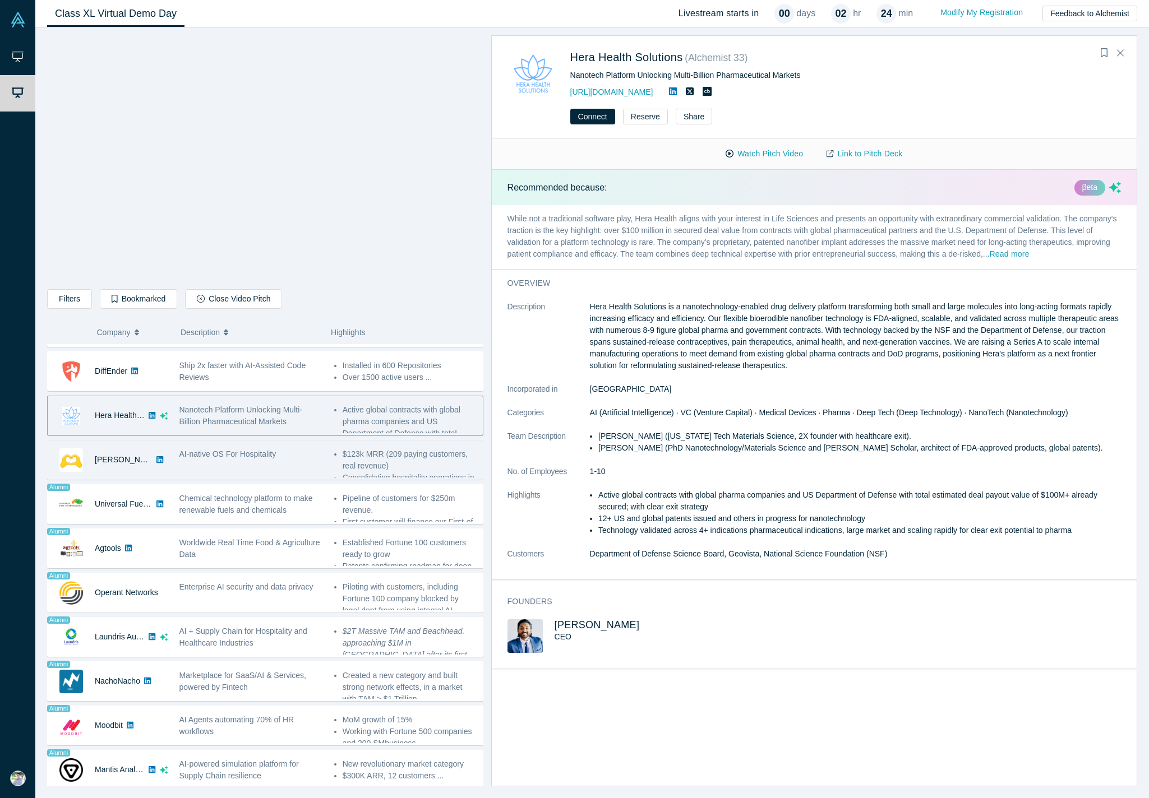
click at [266, 461] on div "AI-native OS For Hospitality" at bounding box center [250, 459] width 155 height 35
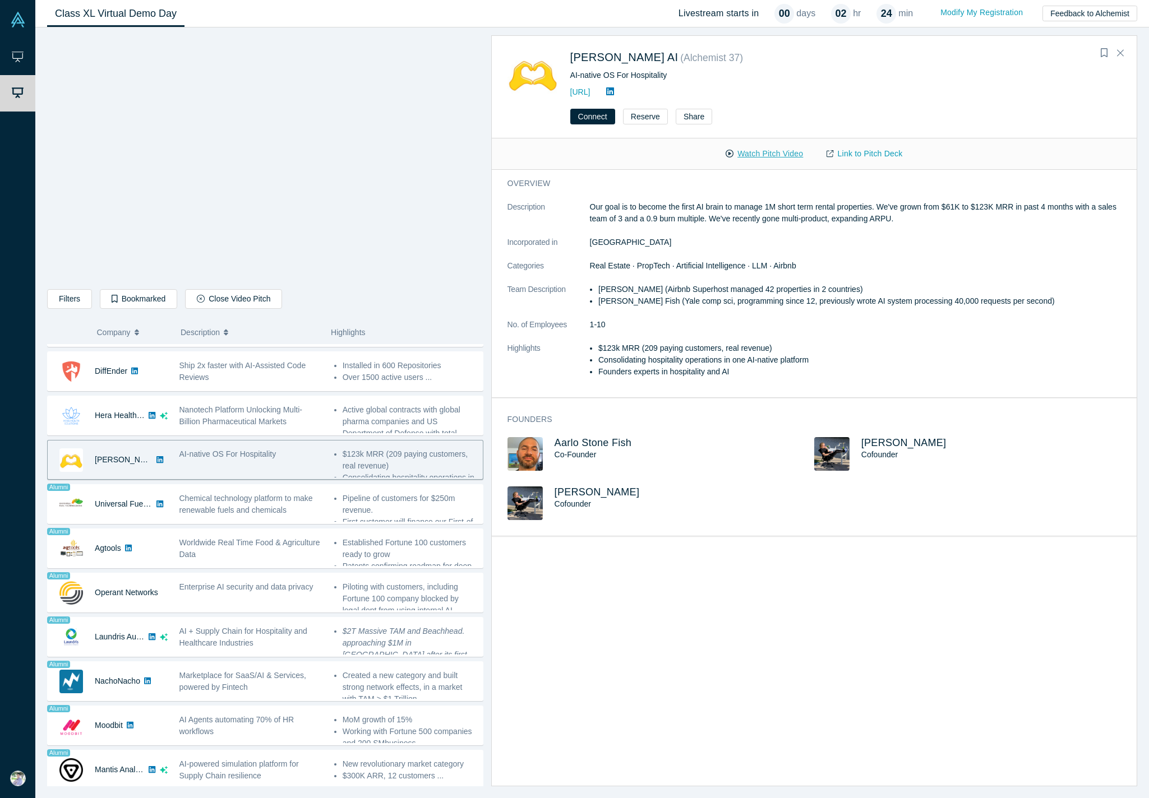
click at [760, 153] on button "Watch Pitch Video" at bounding box center [764, 154] width 101 height 20
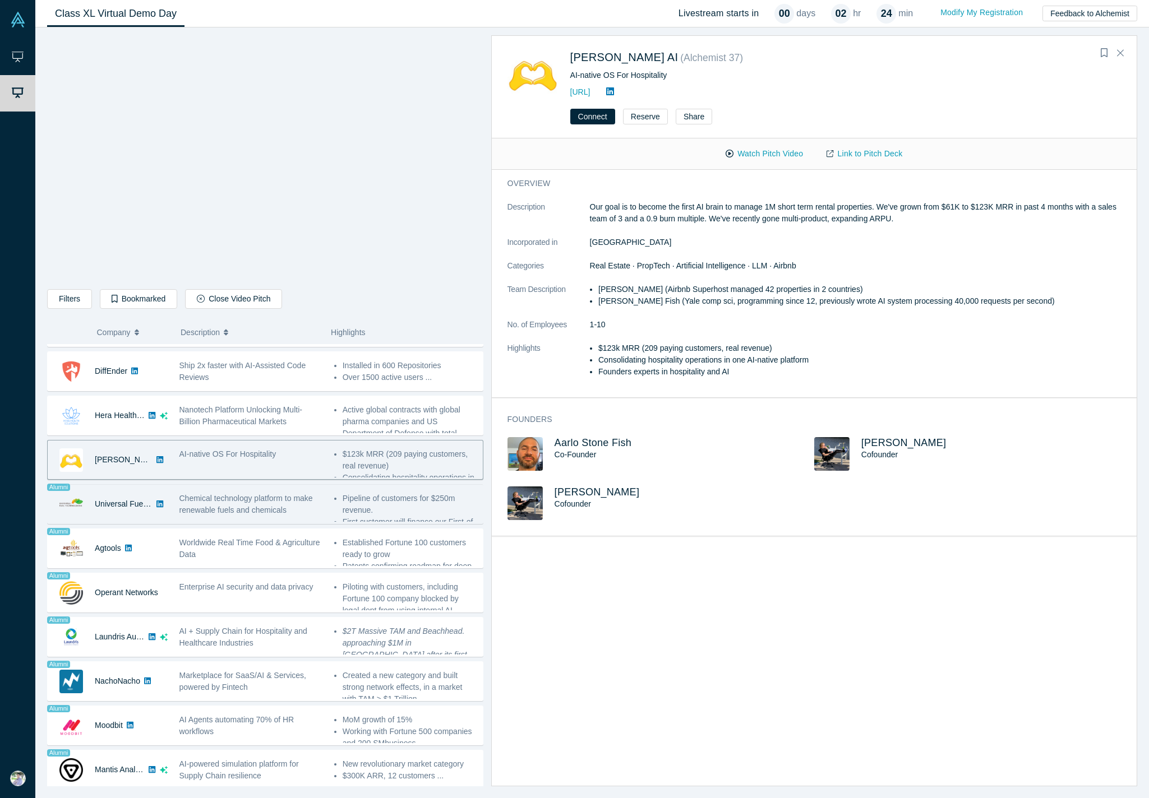
click at [266, 475] on span "Chemical technology platform to make renewable fuels and chemicals" at bounding box center [245, 504] width 133 height 21
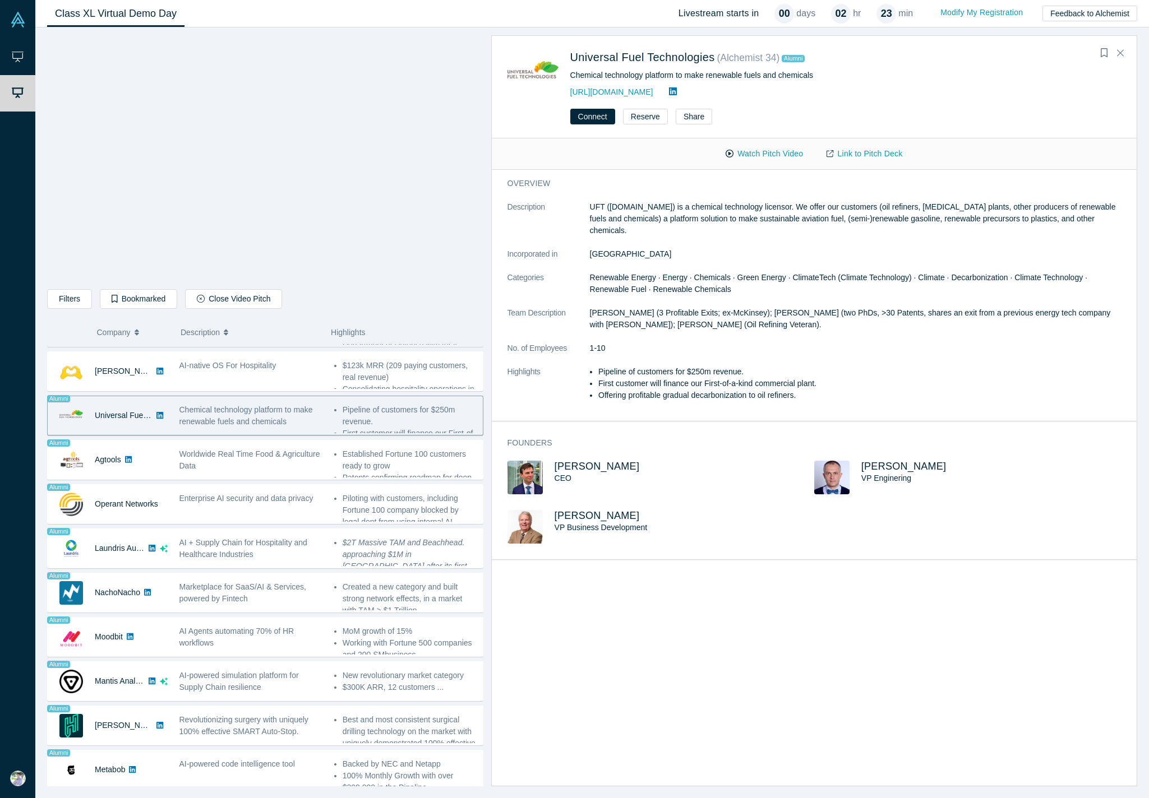
scroll to position [614, 0]
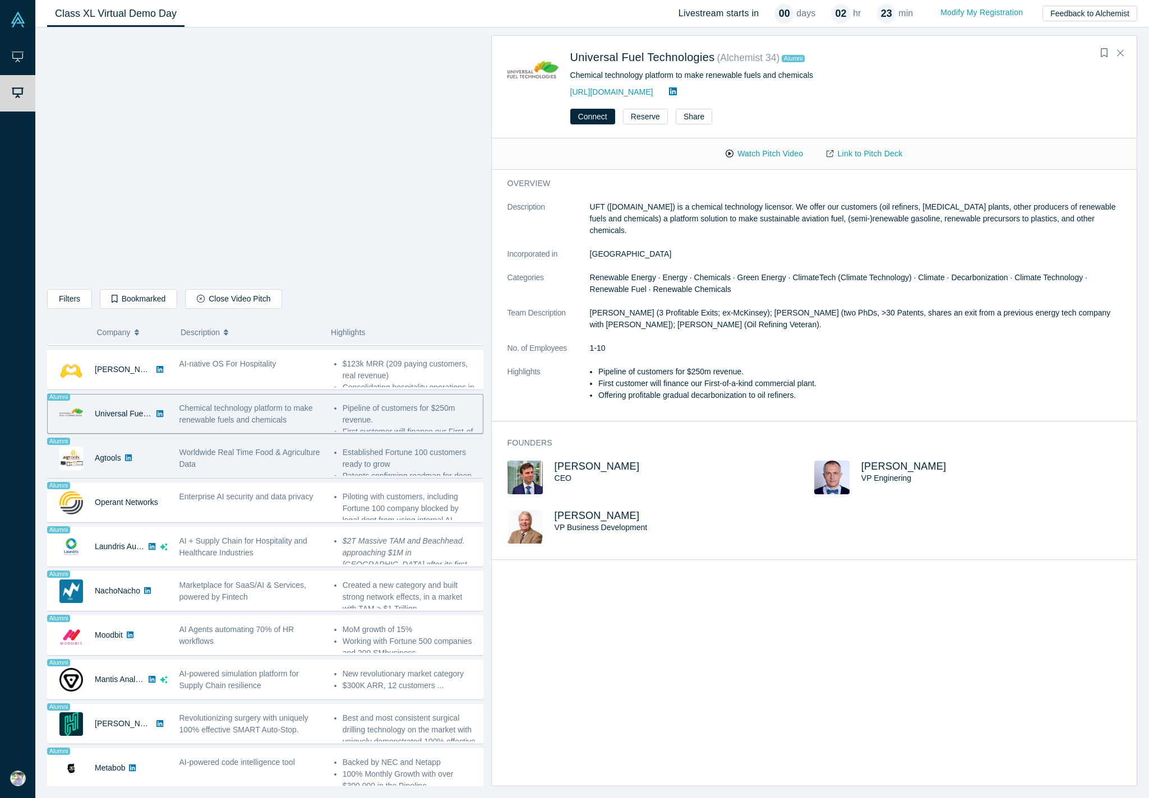
click at [235, 461] on div "Worldwide Real Time Food & Agriculture Data" at bounding box center [250, 459] width 143 height 24
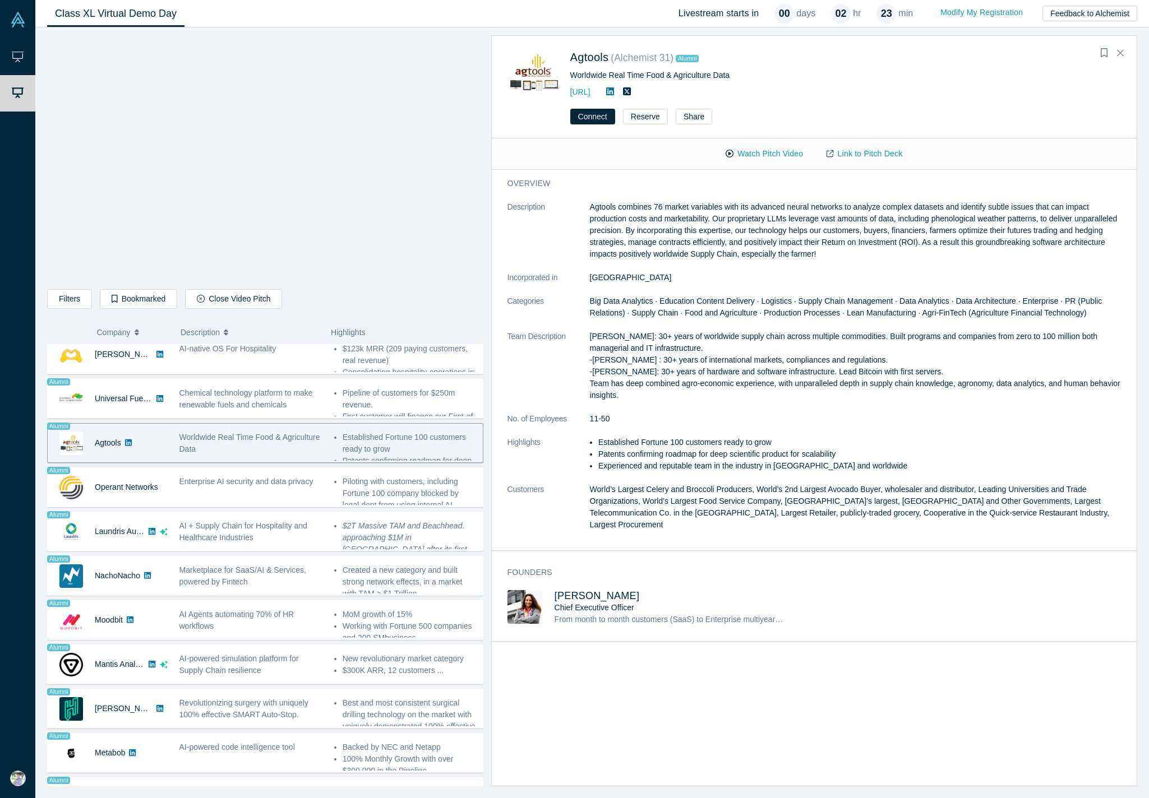
scroll to position [630, 0]
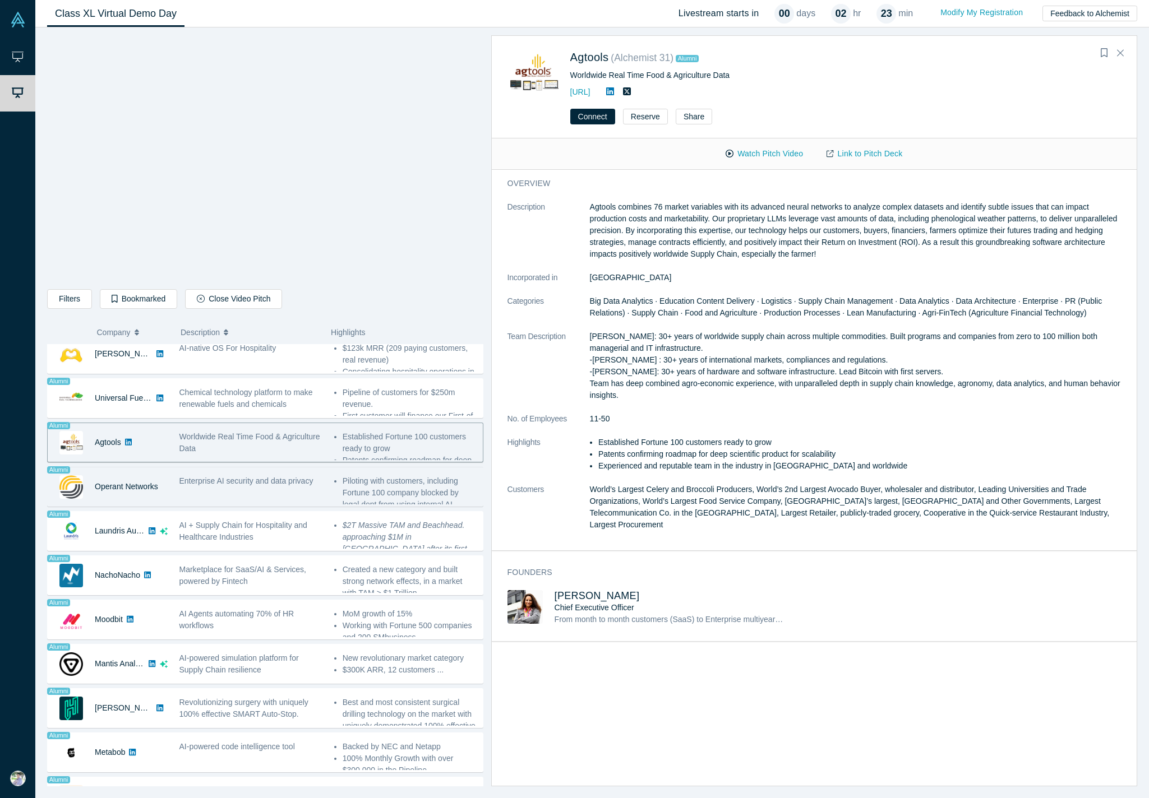
click at [232, 475] on span "Enterprise AI security and data privacy" at bounding box center [246, 480] width 134 height 9
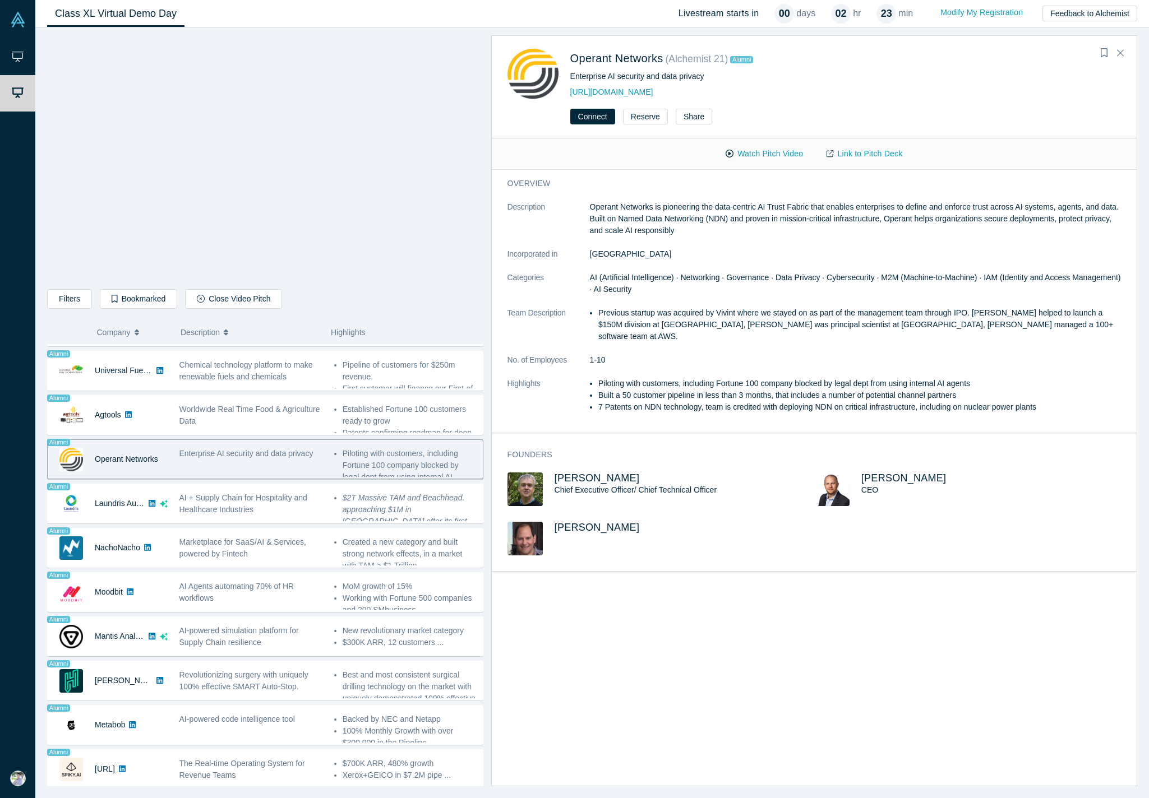
scroll to position [663, 0]
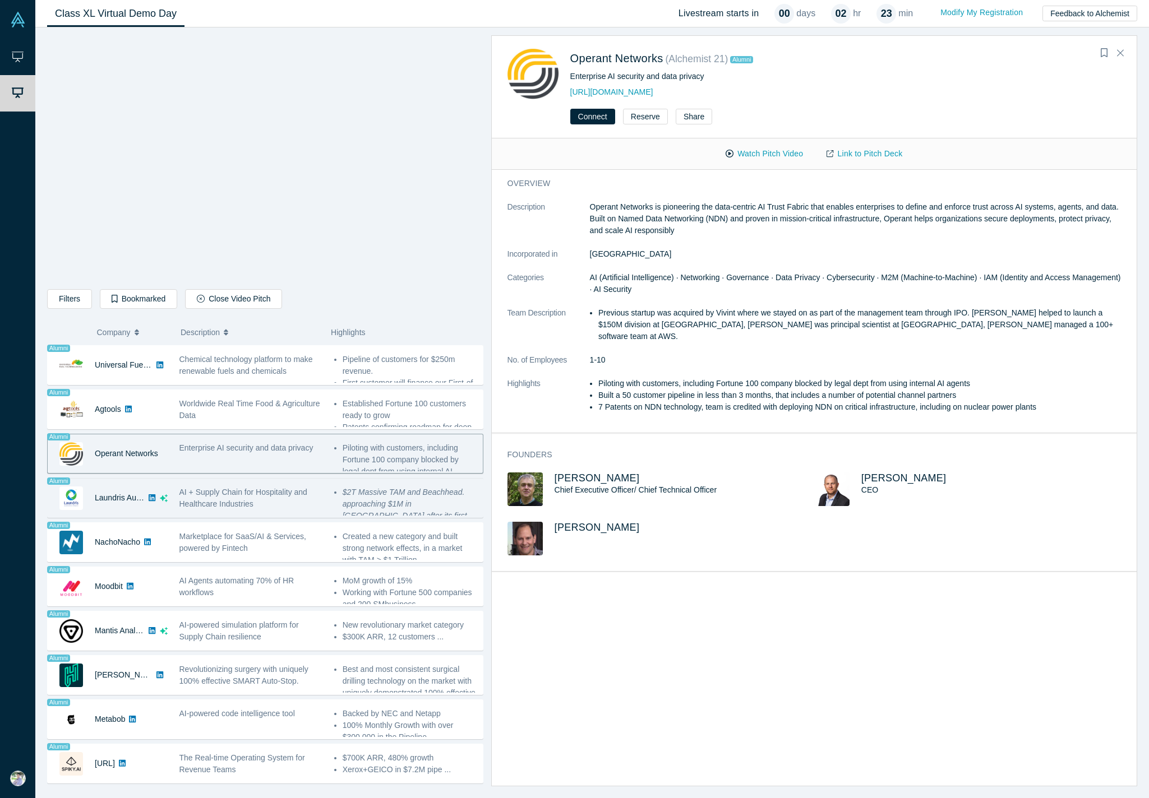
click at [210, 475] on div "AI + Supply Chain for Hospitality and Healthcare Industries" at bounding box center [250, 497] width 155 height 35
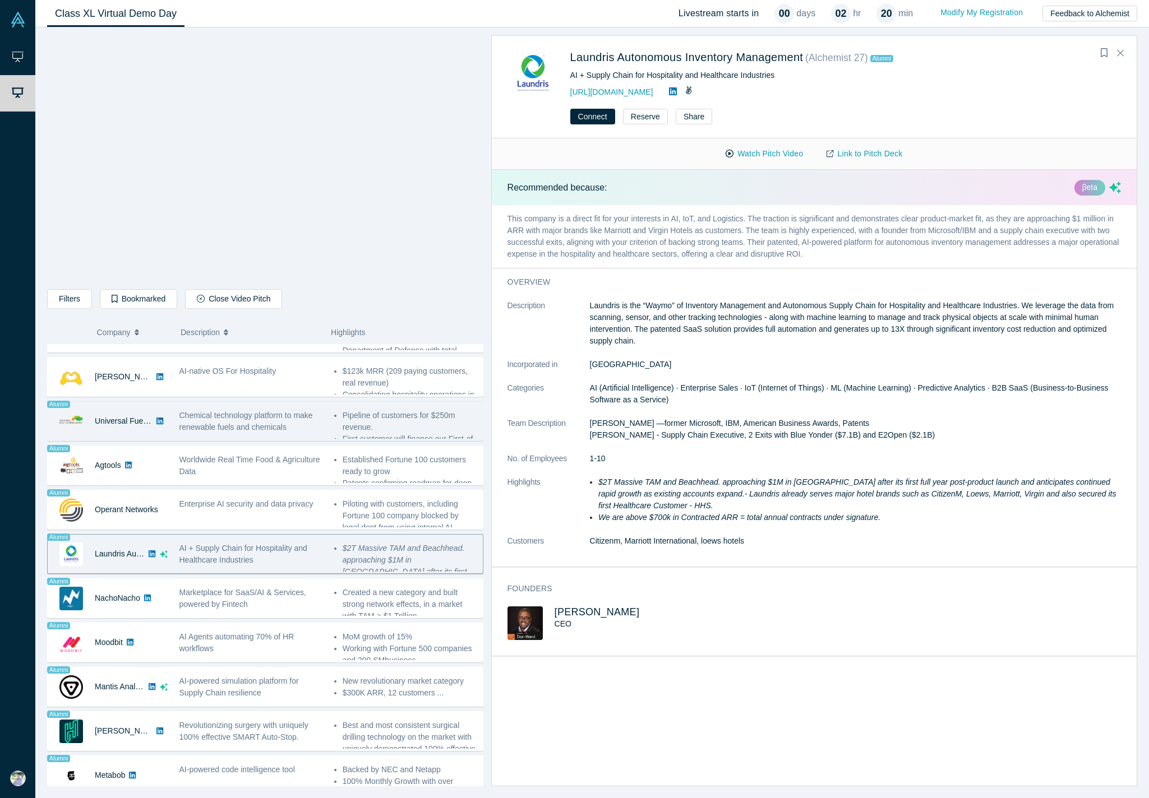
scroll to position [665, 0]
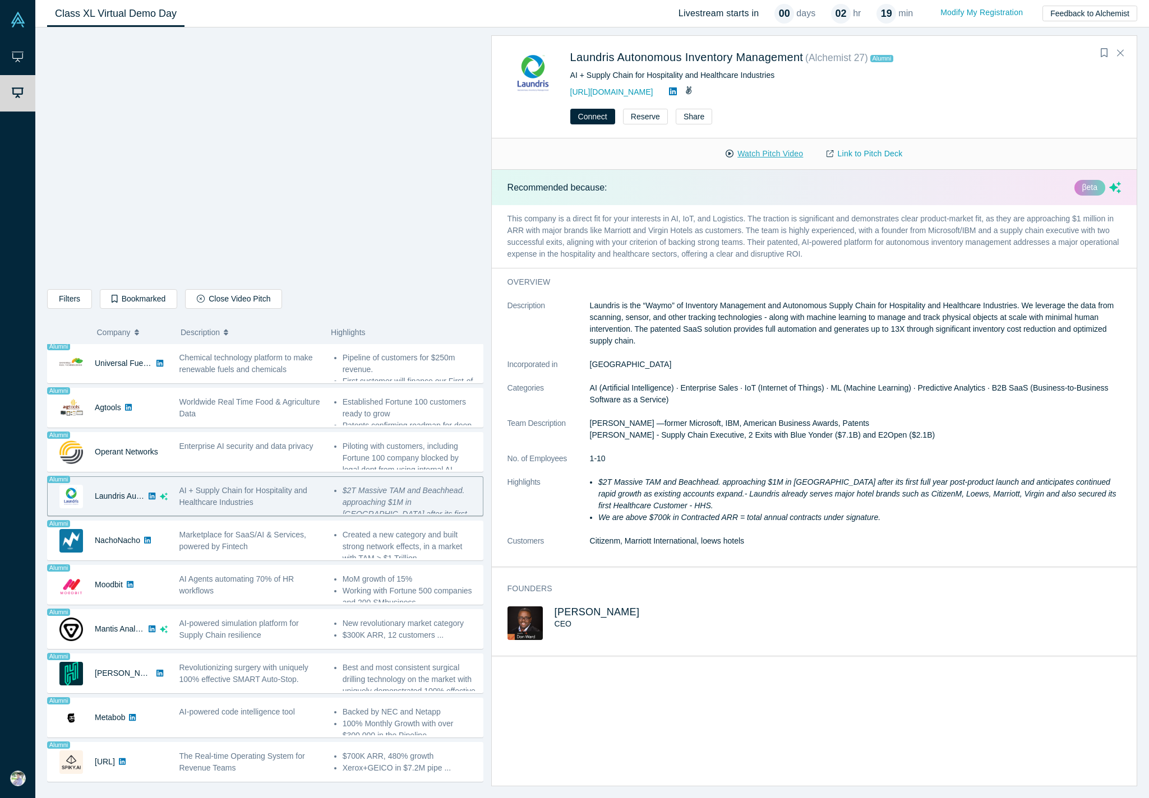
click at [756, 152] on button "Watch Pitch Video" at bounding box center [764, 154] width 101 height 20
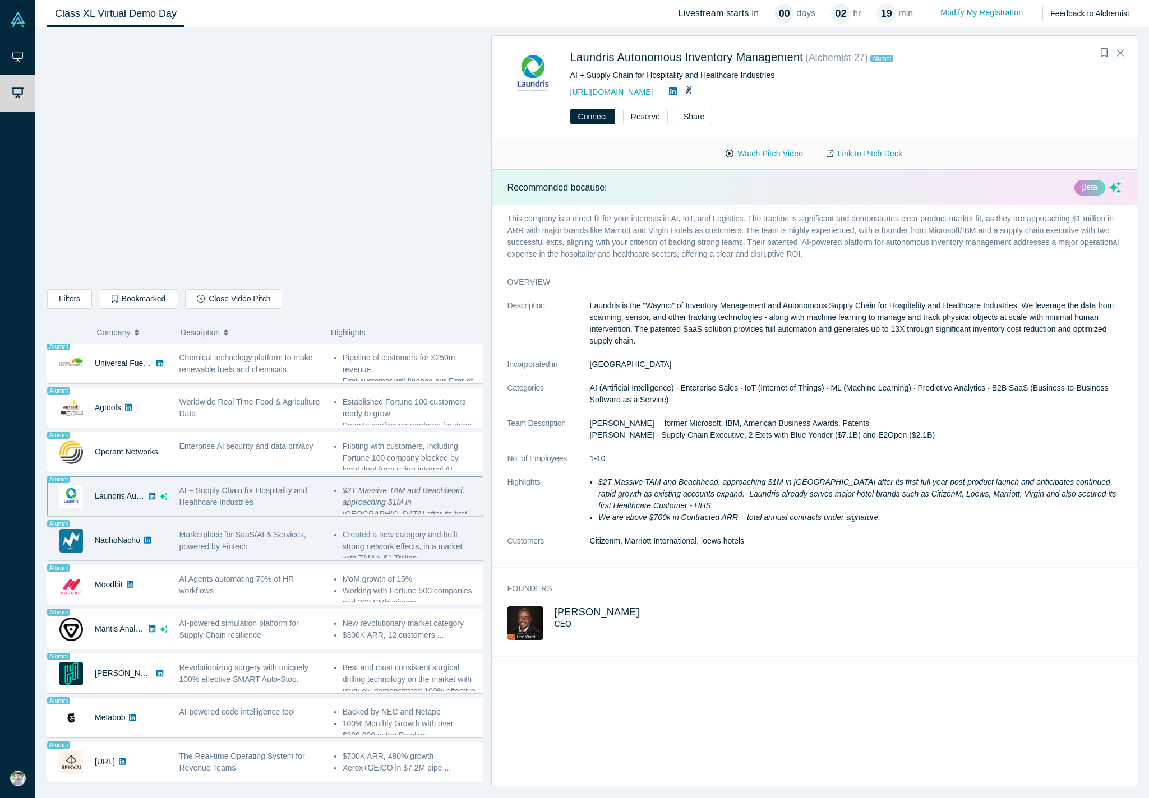
click at [273, 475] on span "Marketplace for SaaS/AI & Services, powered by Fintech" at bounding box center [242, 540] width 127 height 21
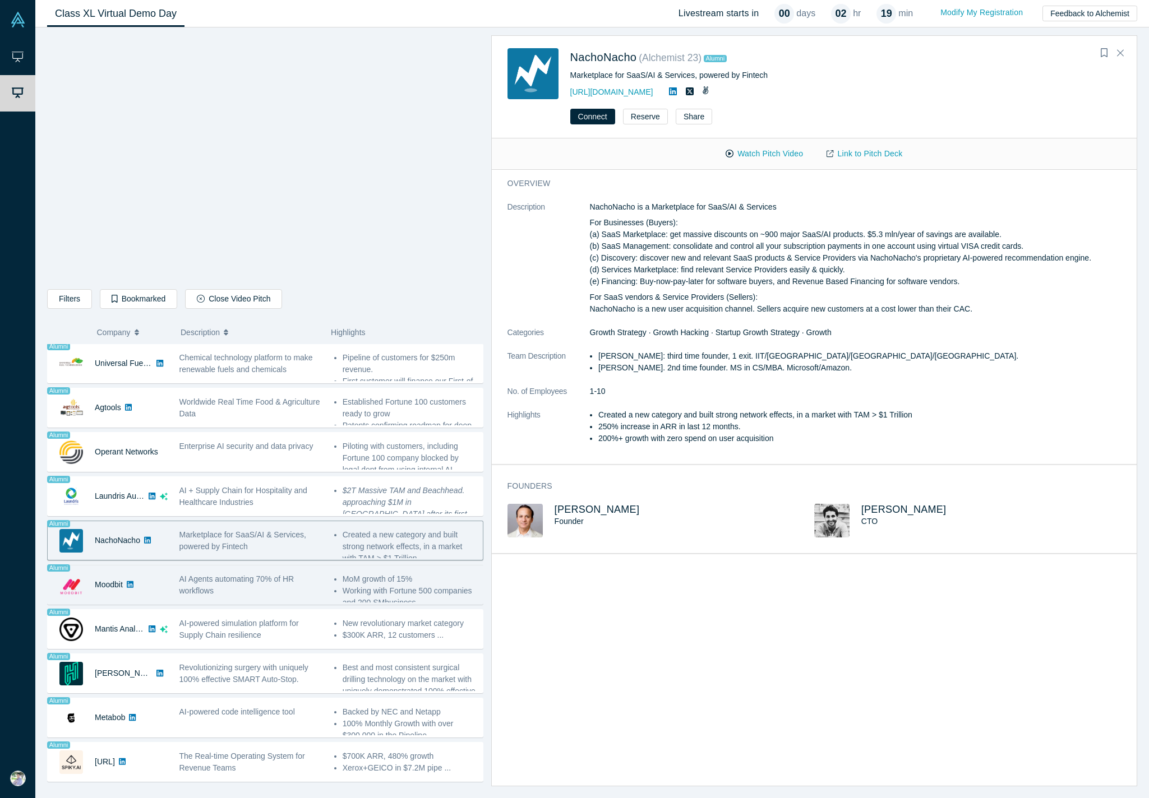
click at [277, 475] on span "AI Agents automating 70% of HR workflows" at bounding box center [236, 585] width 115 height 21
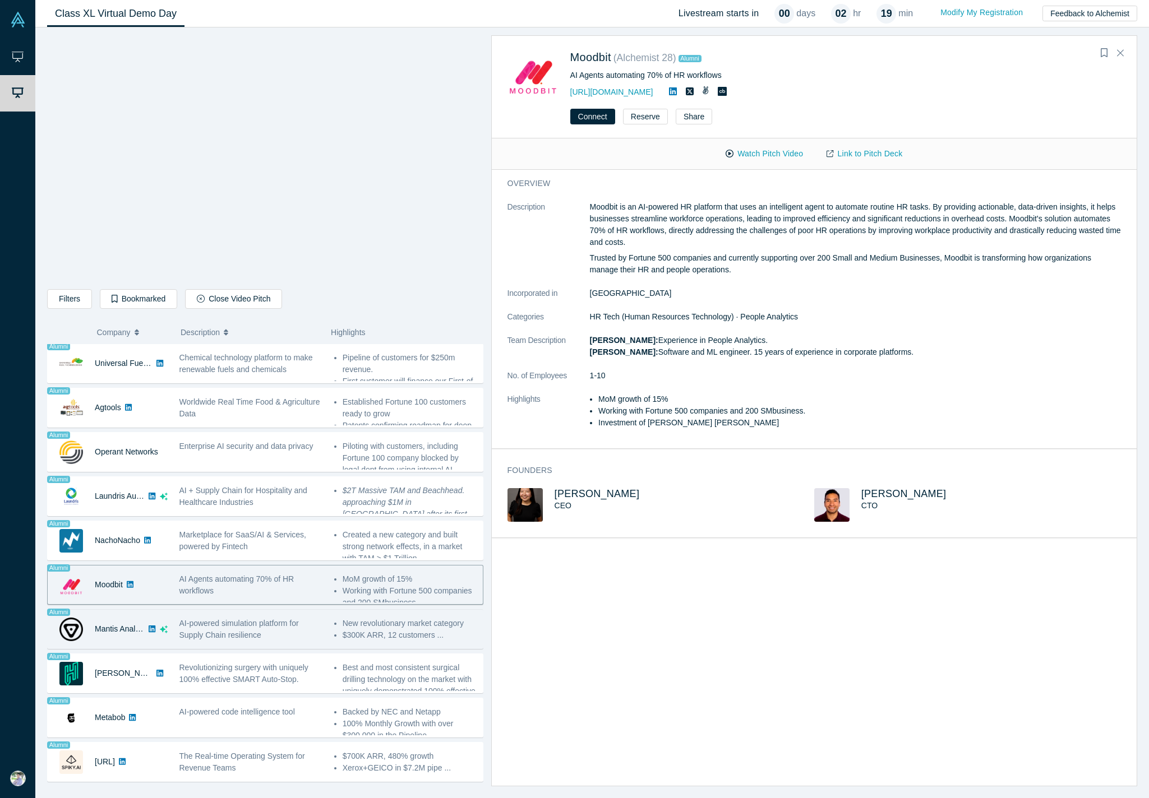
click at [250, 475] on div "AI-powered simulation platform for Supply Chain resilience" at bounding box center [250, 630] width 143 height 24
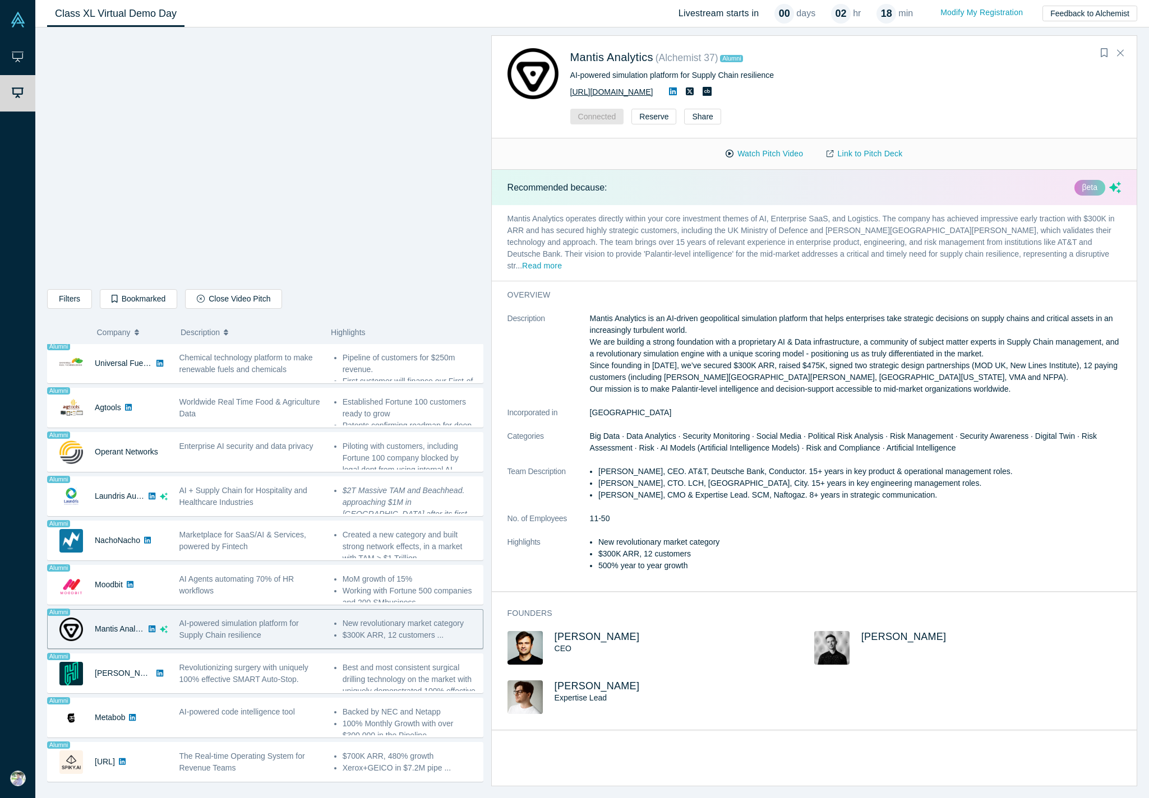
click at [617, 92] on link "[URL][DOMAIN_NAME]" at bounding box center [611, 91] width 83 height 9
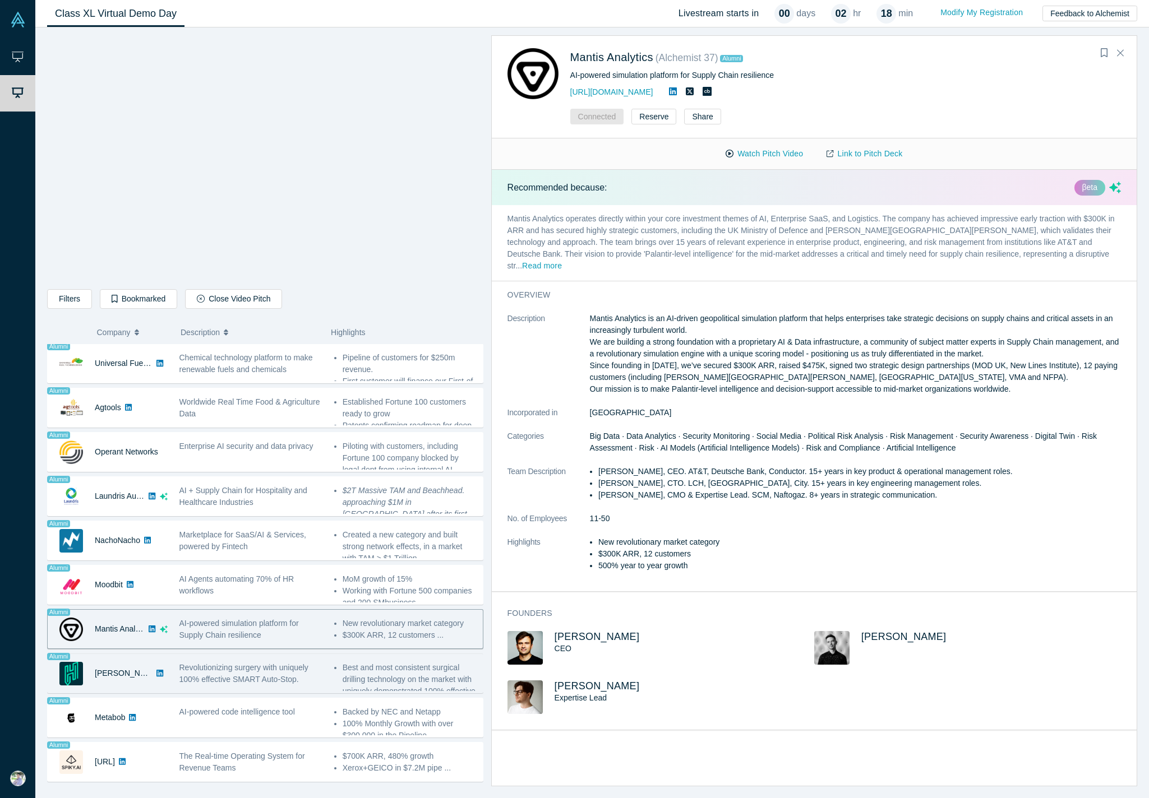
click at [217, 475] on div "Revolutionizing surgery with uniquely 100% effective SMART Auto-Stop." at bounding box center [250, 674] width 143 height 24
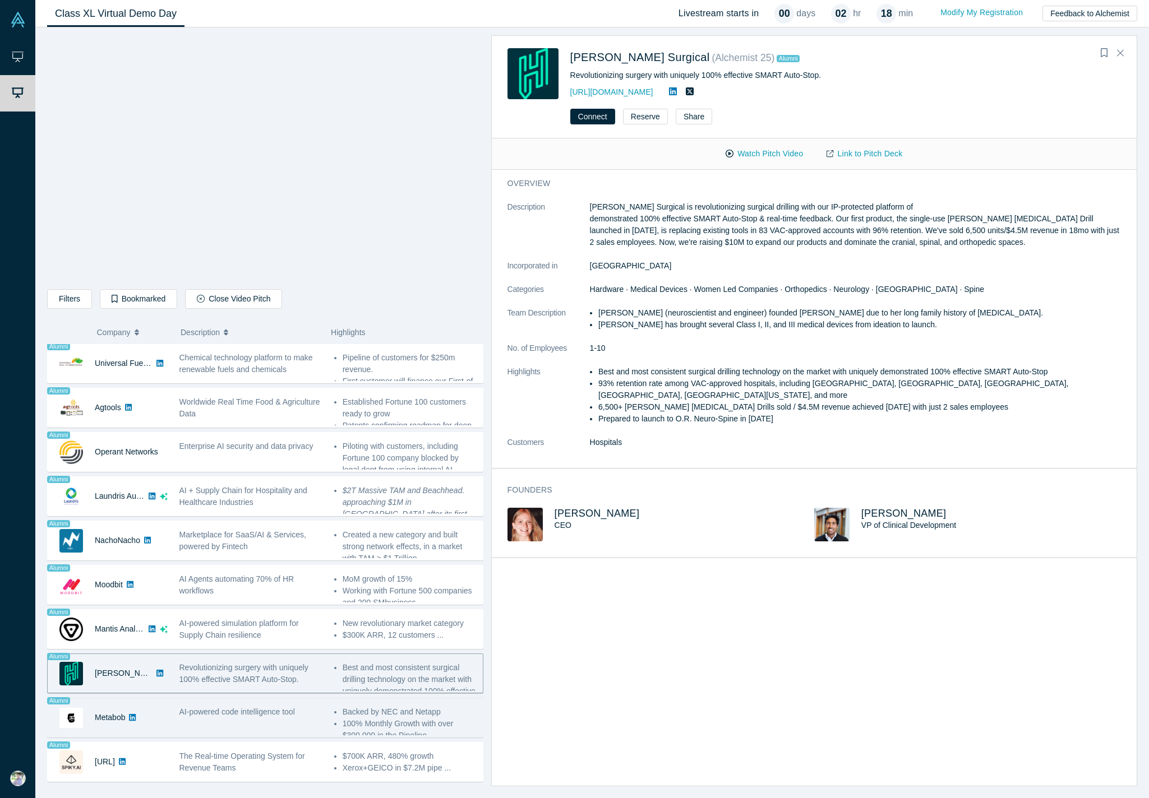
click at [184, 475] on div "AI-powered code intelligence tool" at bounding box center [250, 717] width 155 height 35
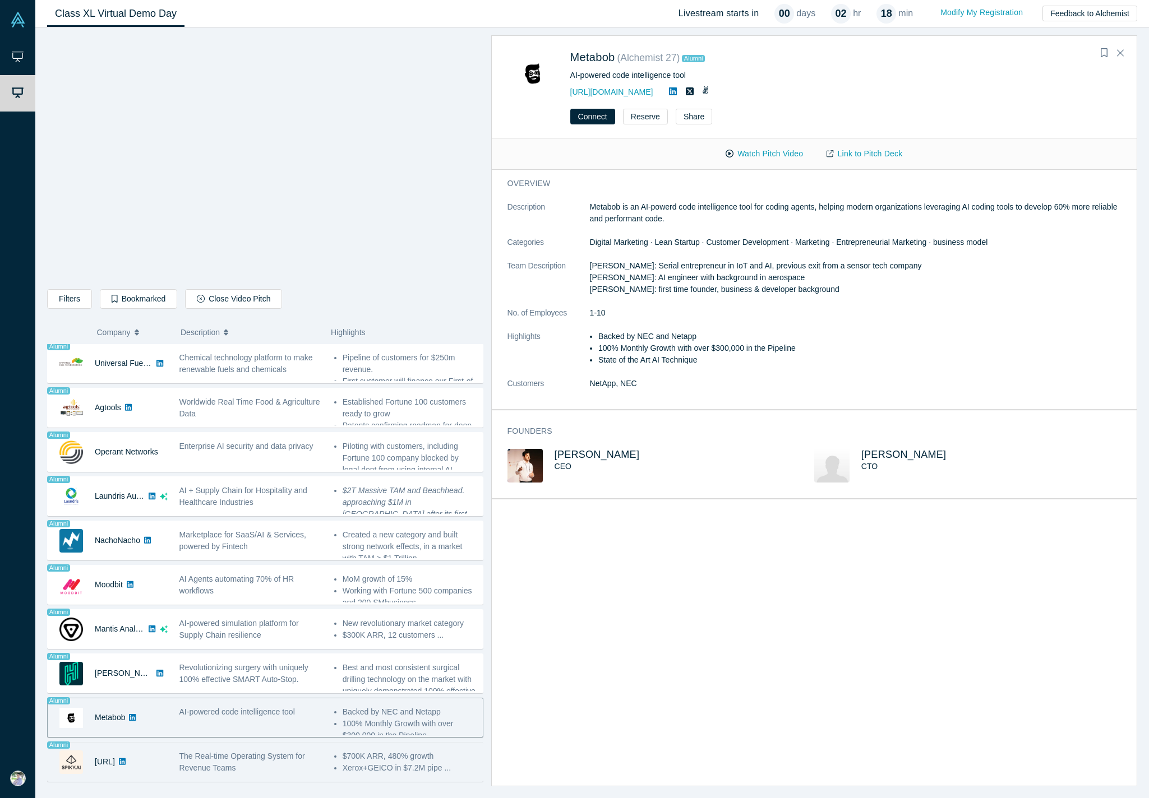
click at [191, 475] on div "The Real-time Operating System for Revenue Teams" at bounding box center [250, 761] width 155 height 35
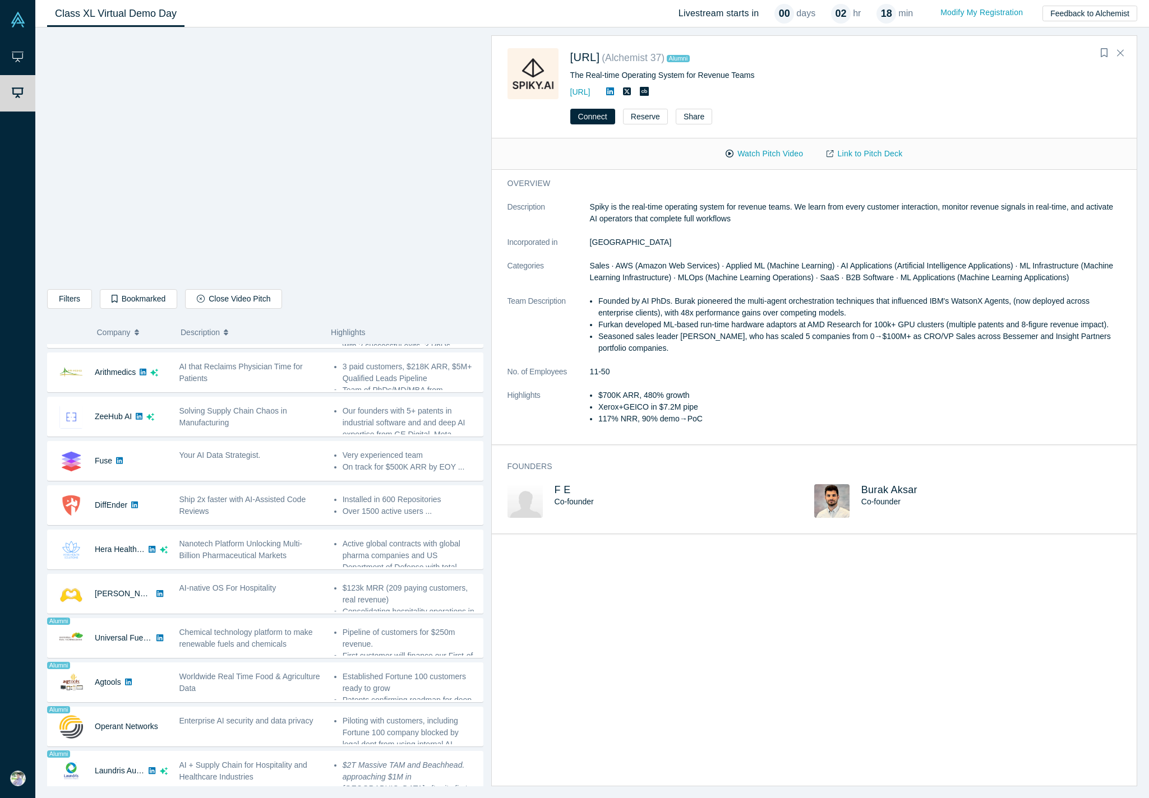
scroll to position [406, 0]
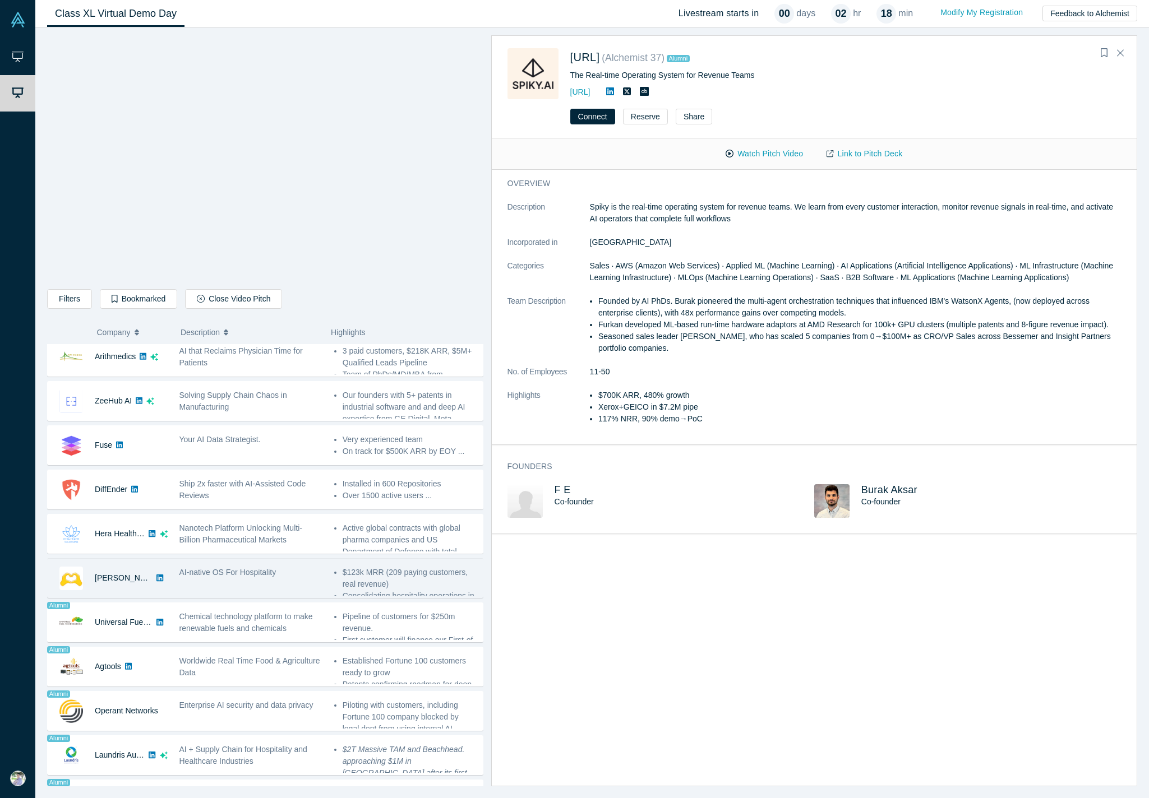
click at [186, 475] on div "AI-native OS For Hospitality" at bounding box center [250, 578] width 155 height 35
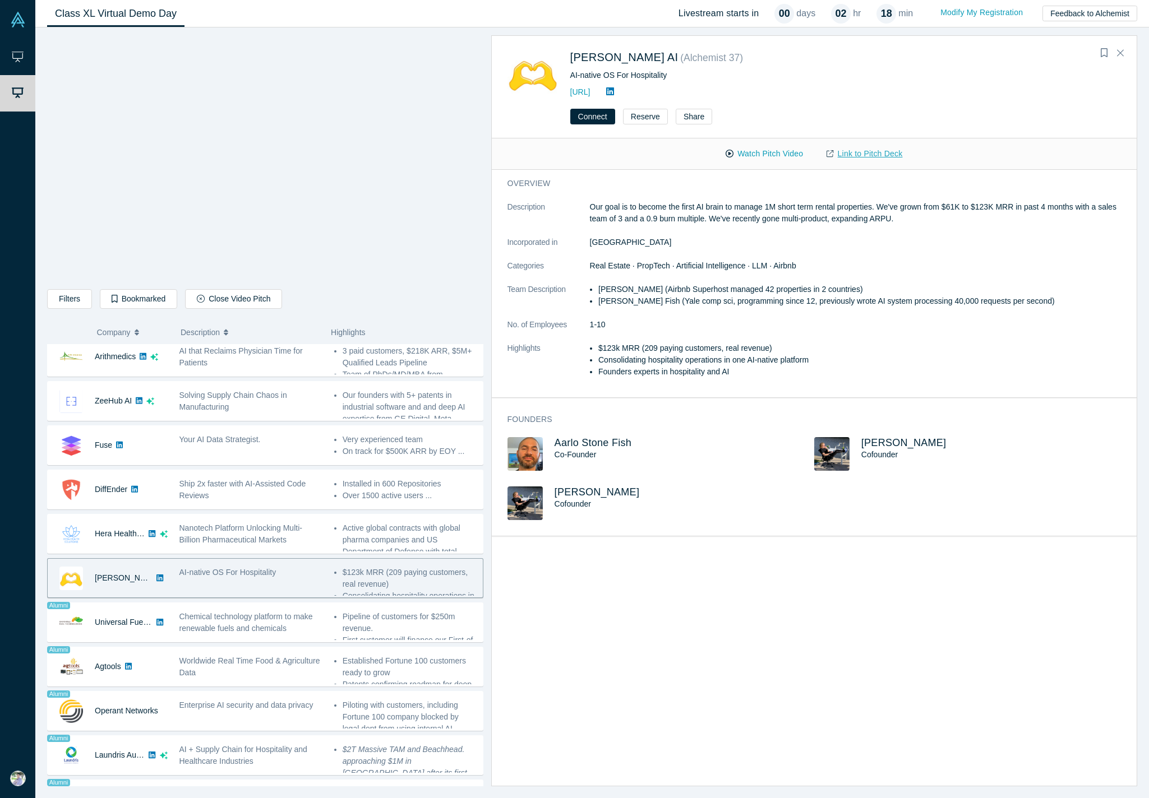
click at [840, 152] on link "Link to Pitch Deck" at bounding box center [863, 154] width 99 height 20
click at [587, 123] on button "Connect" at bounding box center [592, 117] width 45 height 16
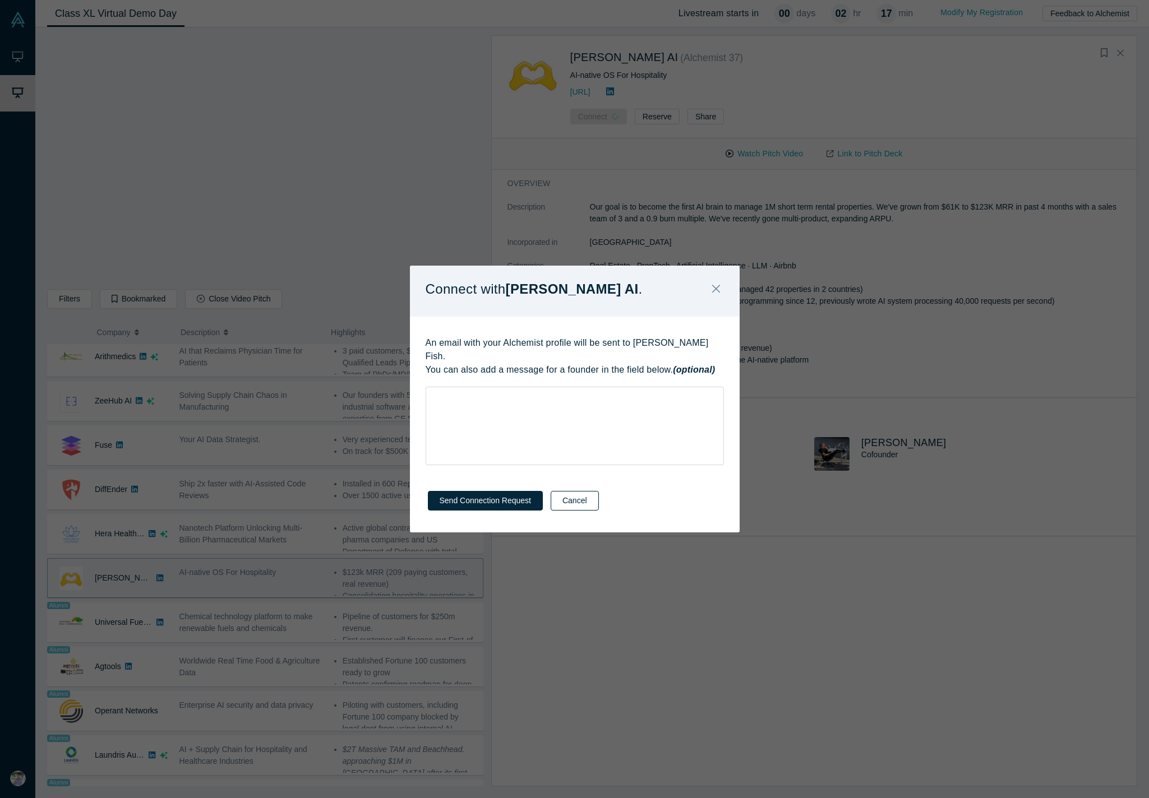
click at [569, 475] on button "Cancel" at bounding box center [574, 501] width 48 height 20
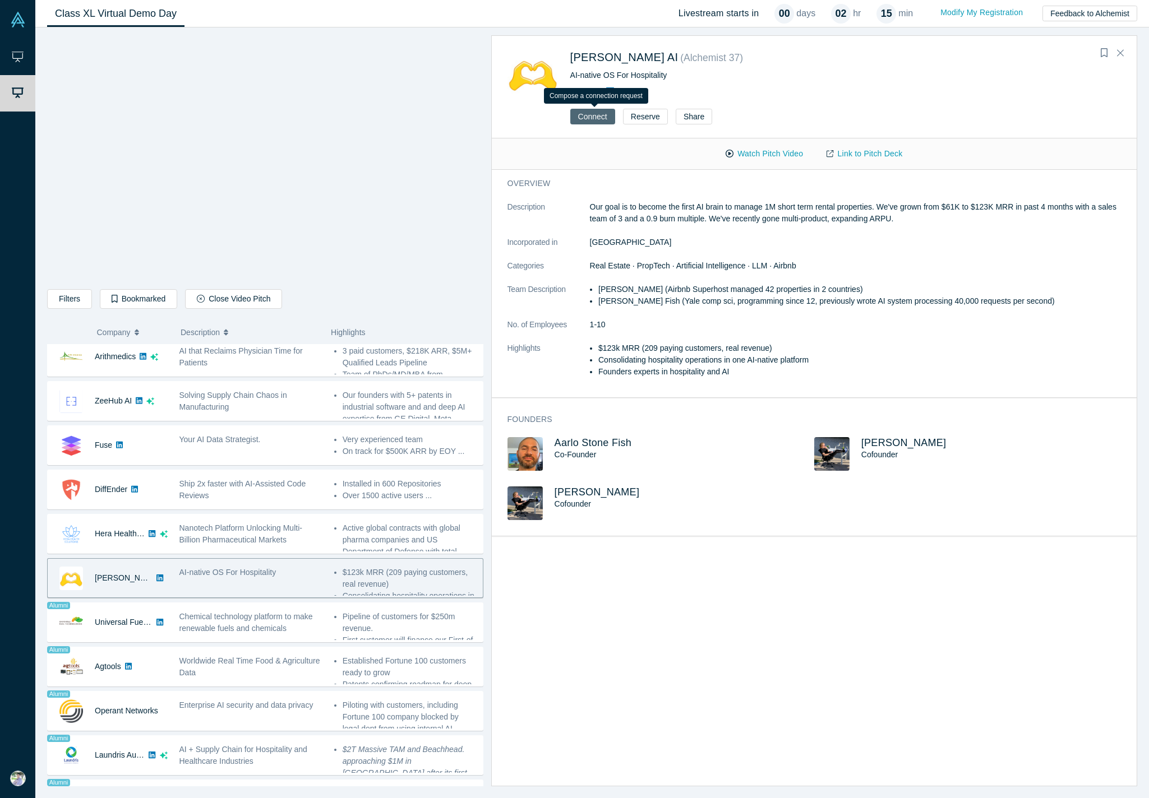
click at [597, 121] on button "Connect" at bounding box center [592, 117] width 45 height 16
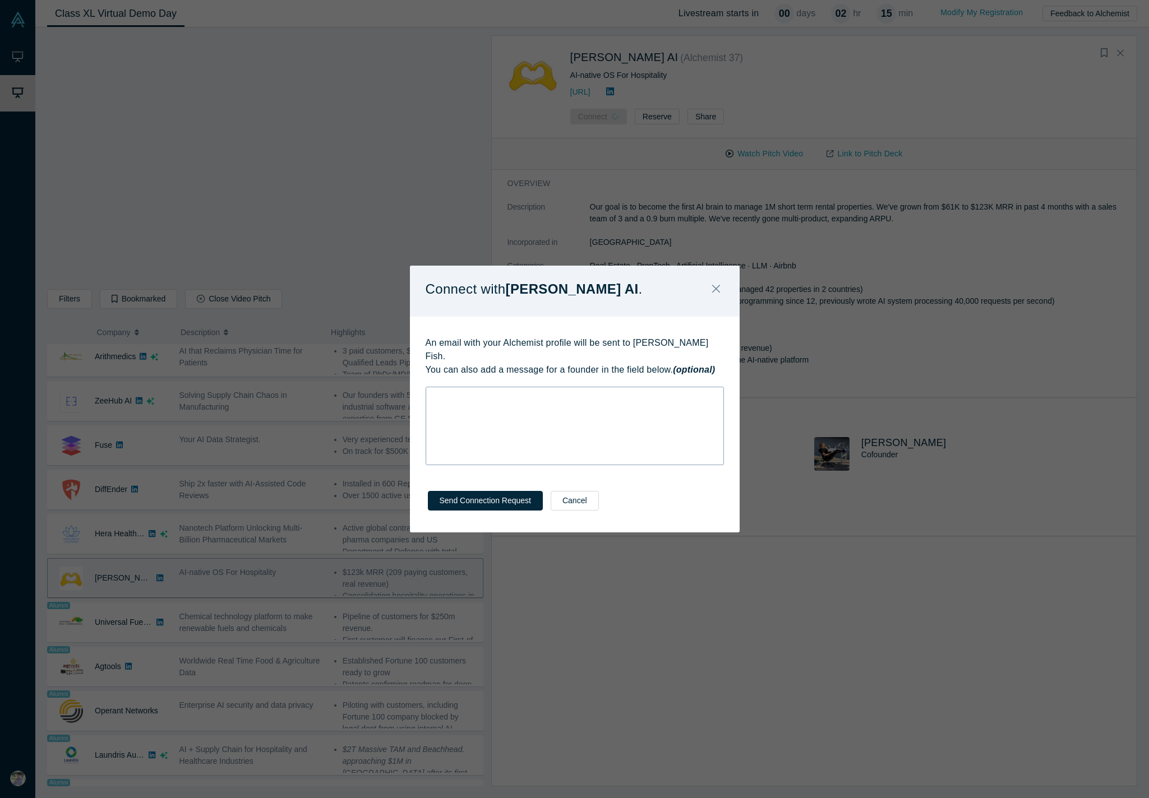
click at [478, 404] on div "rdw-wrapper" at bounding box center [574, 426] width 298 height 78
click at [523, 392] on span "I would welcome the opportuntiy to lean more" at bounding box center [512, 396] width 158 height 9
click at [612, 391] on div "I would welcome the opportunity to lean more" at bounding box center [574, 397] width 283 height 12
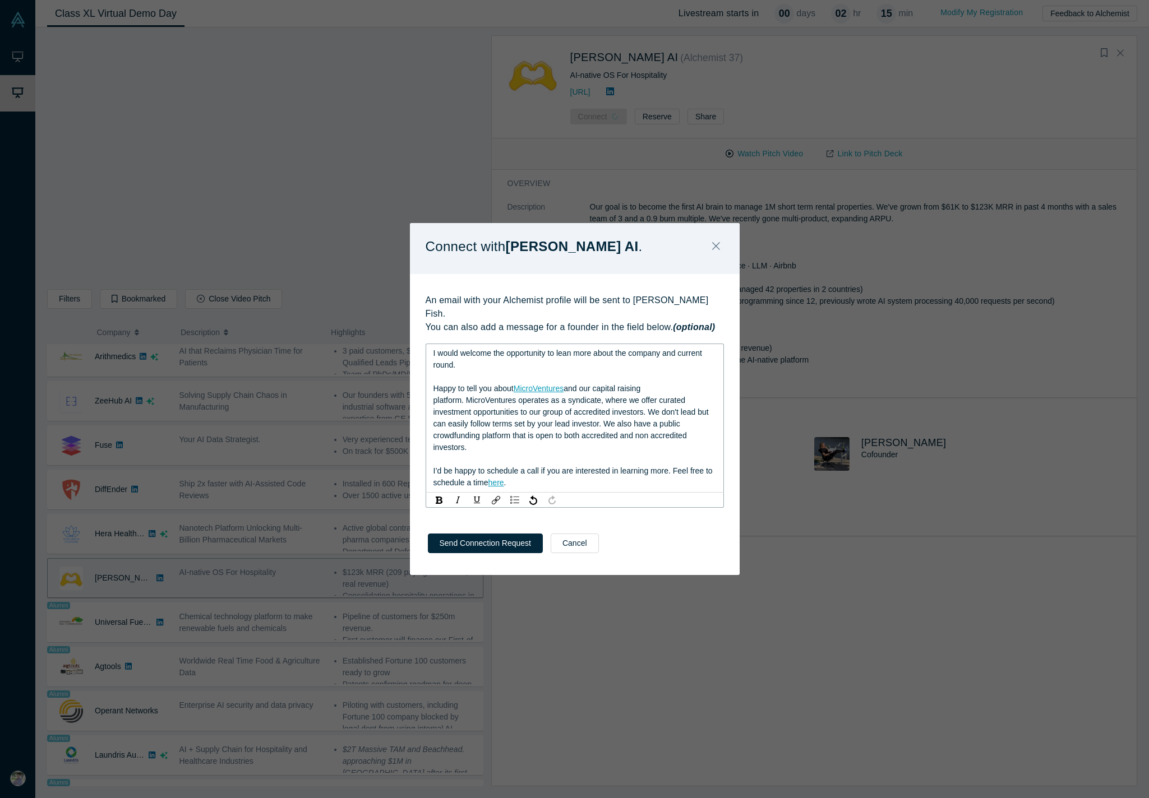
click at [434, 384] on span "Happy to tell you about" at bounding box center [473, 388] width 80 height 9
click at [475, 475] on div "Send Connection Request Cancel" at bounding box center [575, 547] width 330 height 55
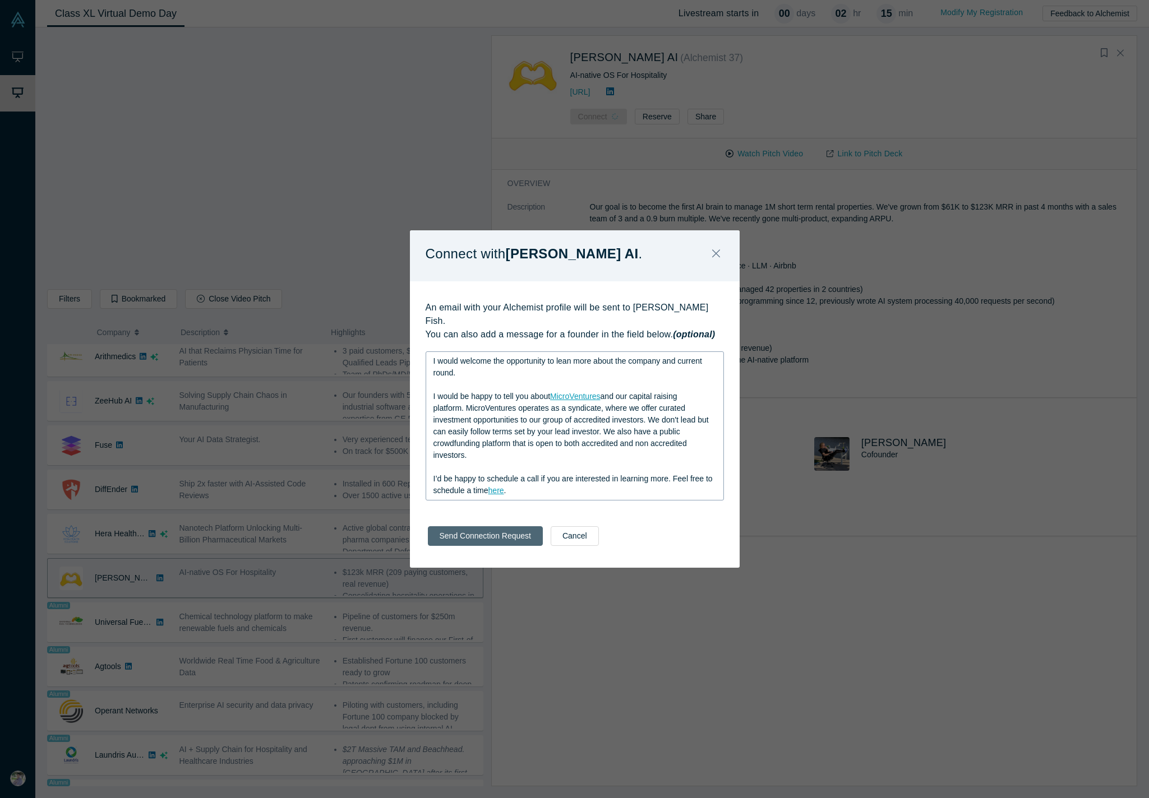
click at [473, 475] on button "Send Connection Request" at bounding box center [485, 536] width 115 height 20
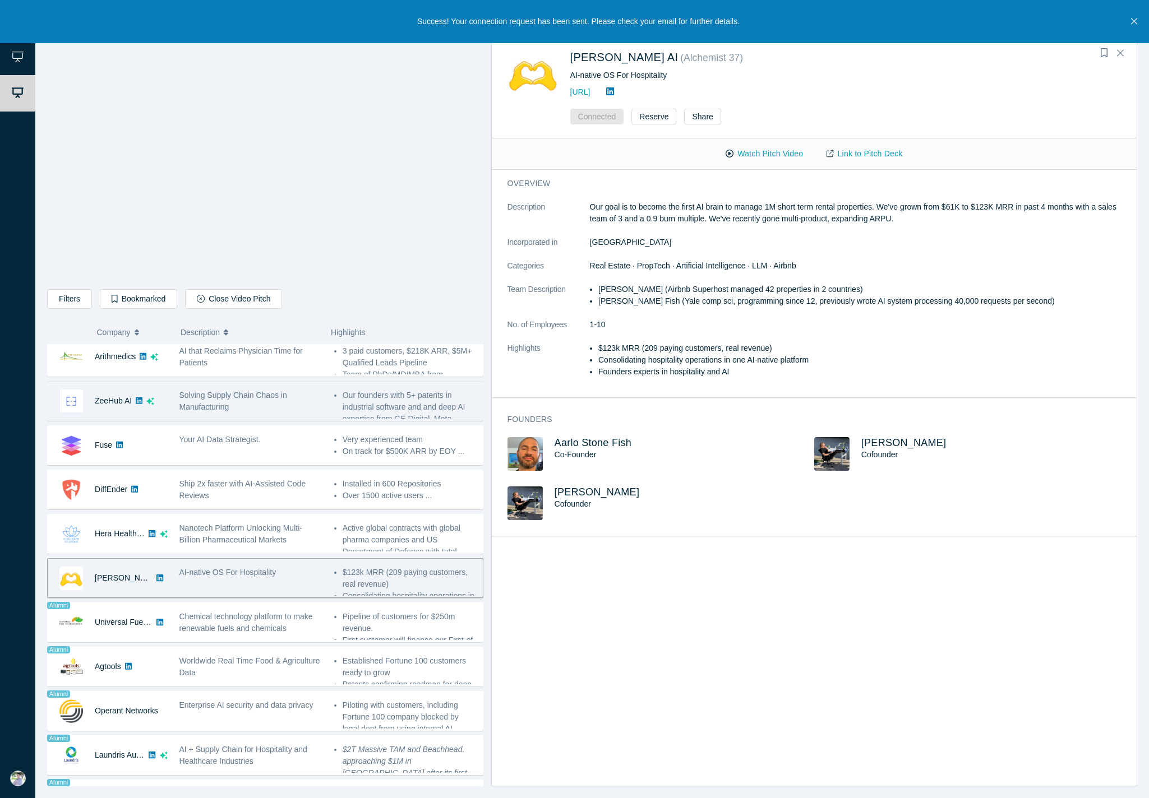
scroll to position [0, 0]
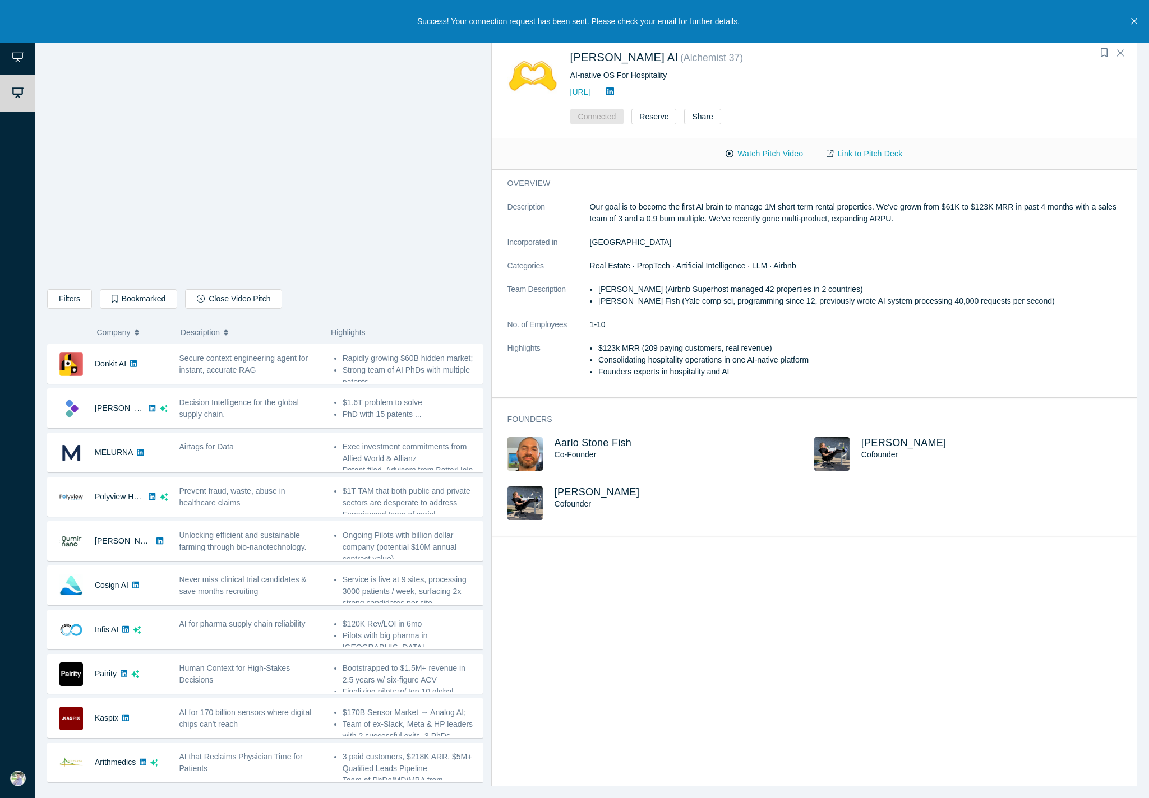
click at [840, 18] on icon "Close" at bounding box center [1134, 21] width 6 height 10
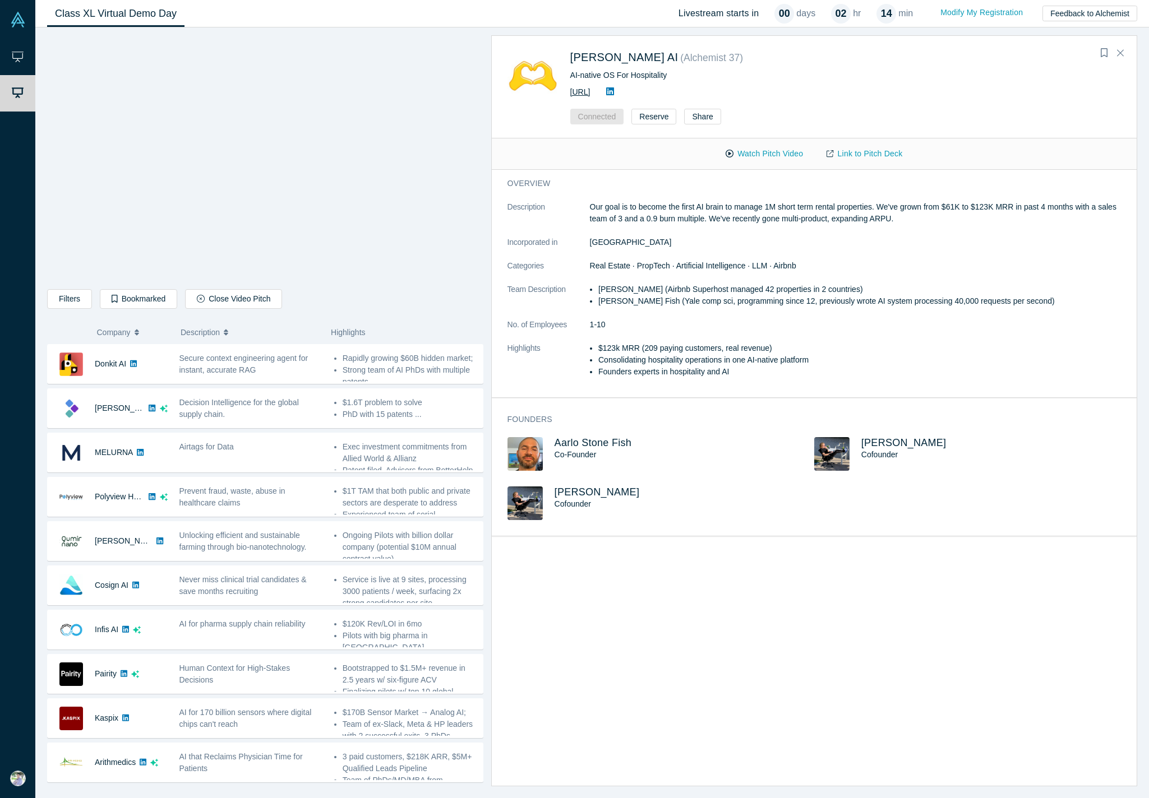
click at [590, 94] on link "[URL]" at bounding box center [580, 91] width 20 height 9
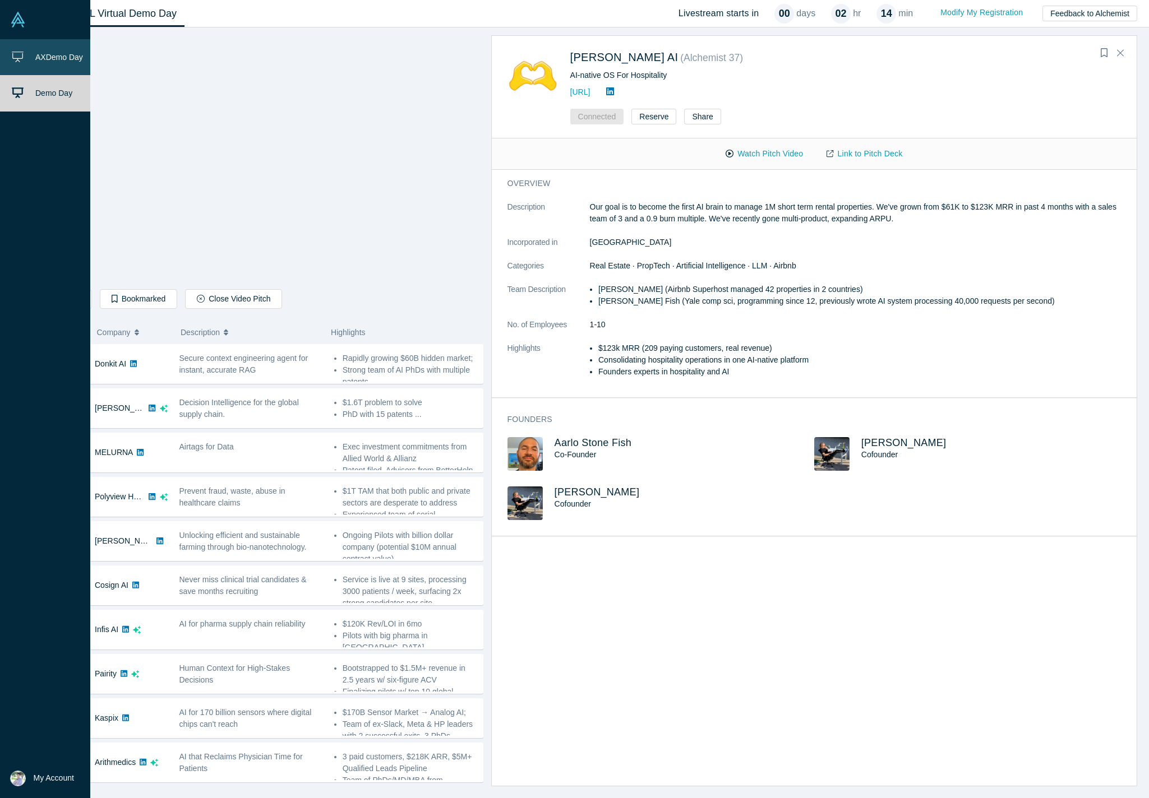
click at [52, 55] on span "AX Demo Day" at bounding box center [59, 57] width 48 height 9
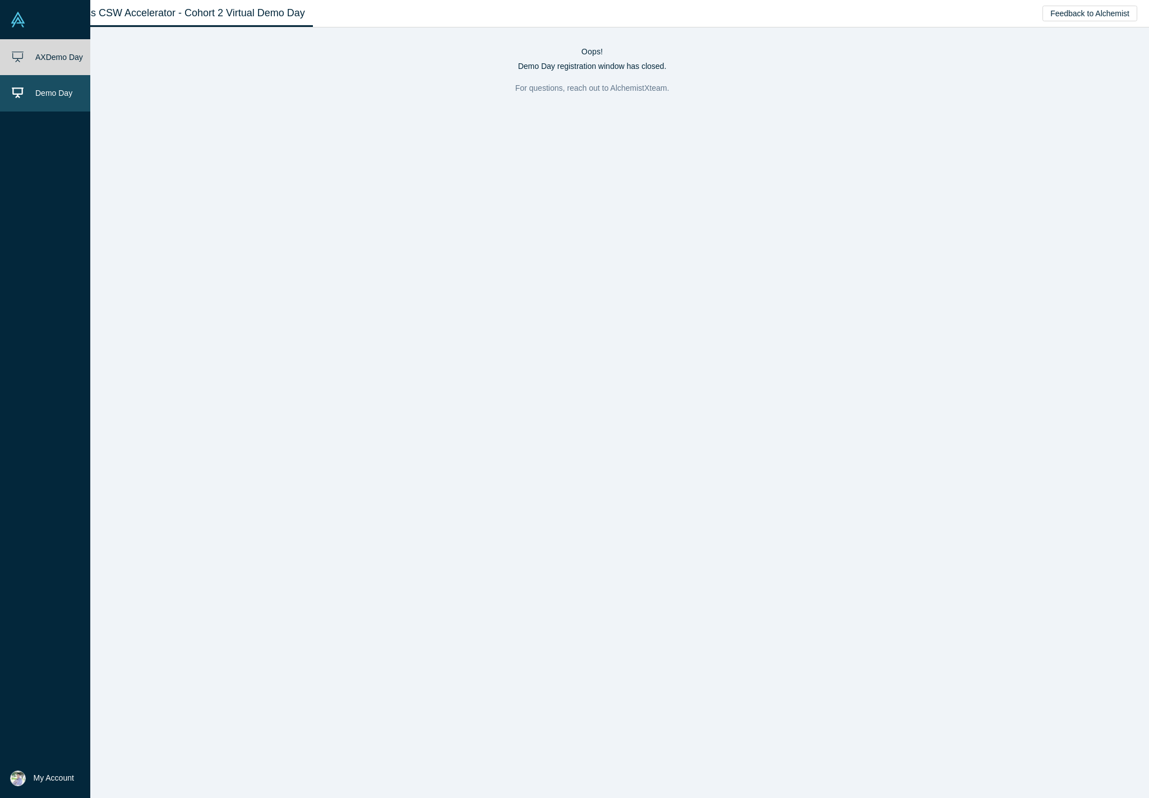
click at [6, 101] on link "Demo Day" at bounding box center [45, 93] width 90 height 36
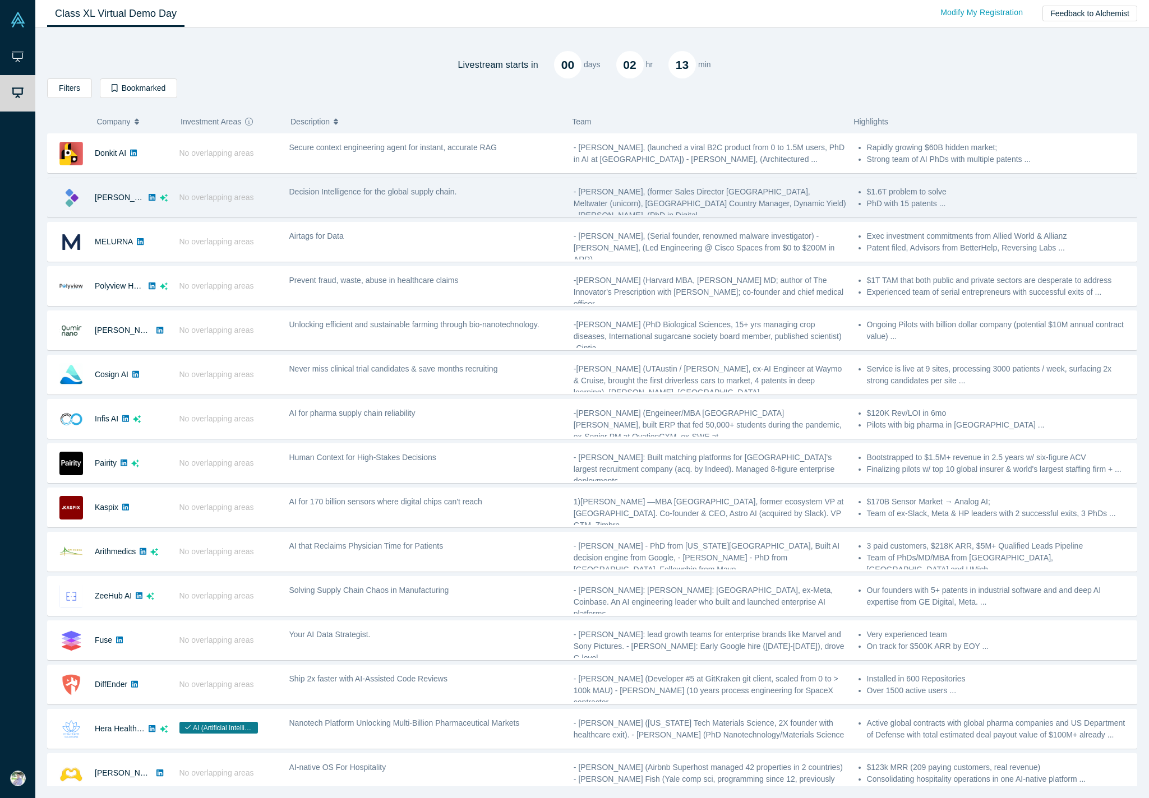
click at [180, 206] on div "No overlapping areas" at bounding box center [228, 197] width 110 height 39
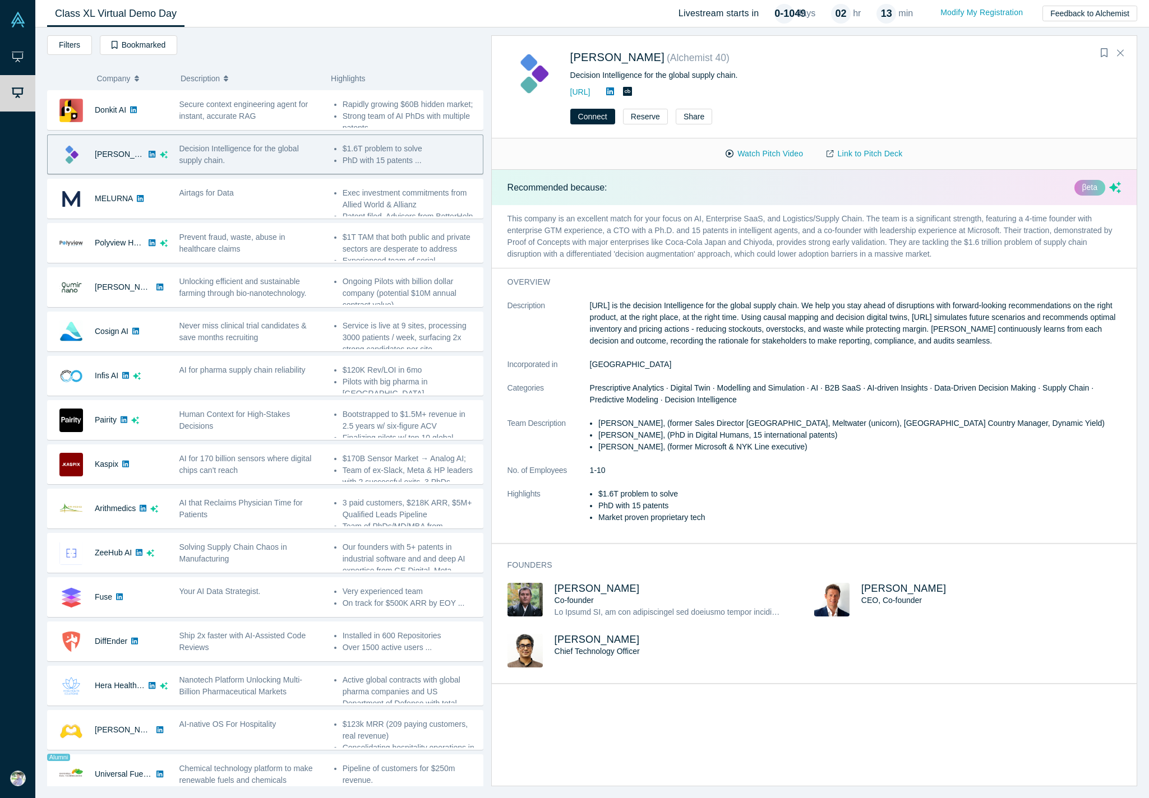
click at [840, 186] on icon "dsa ai sparkles" at bounding box center [1115, 188] width 12 height 12
click at [840, 191] on div "Recommended because: βeta" at bounding box center [814, 187] width 645 height 35
